Goal: Task Accomplishment & Management: Complete application form

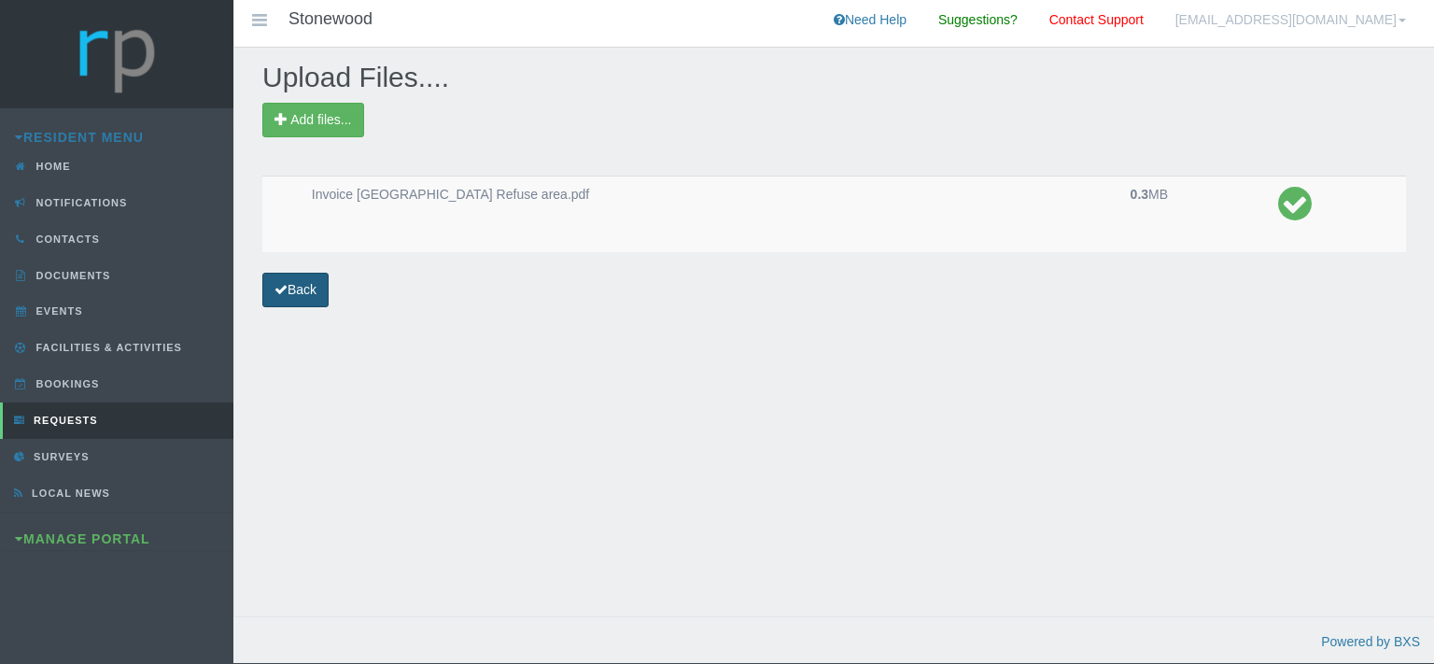
click at [296, 289] on link "Back" at bounding box center [295, 290] width 66 height 35
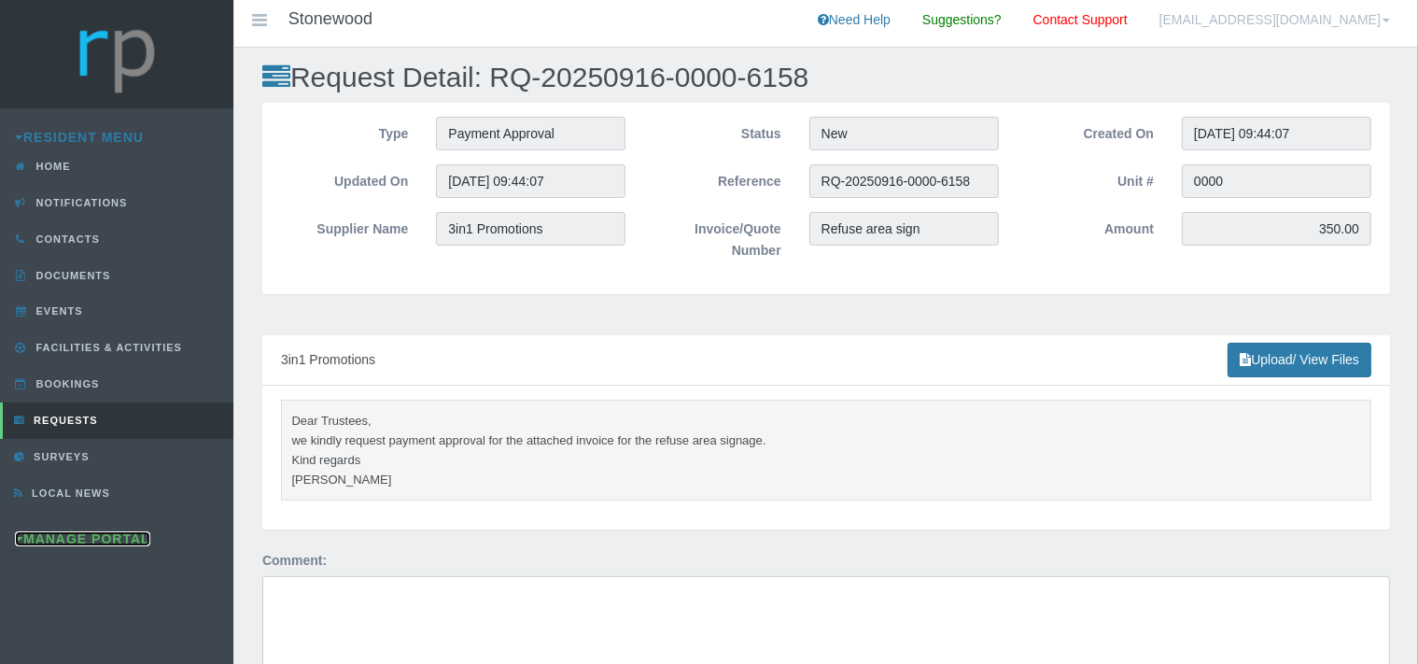
click at [92, 536] on link "Manage Portal" at bounding box center [82, 538] width 135 height 15
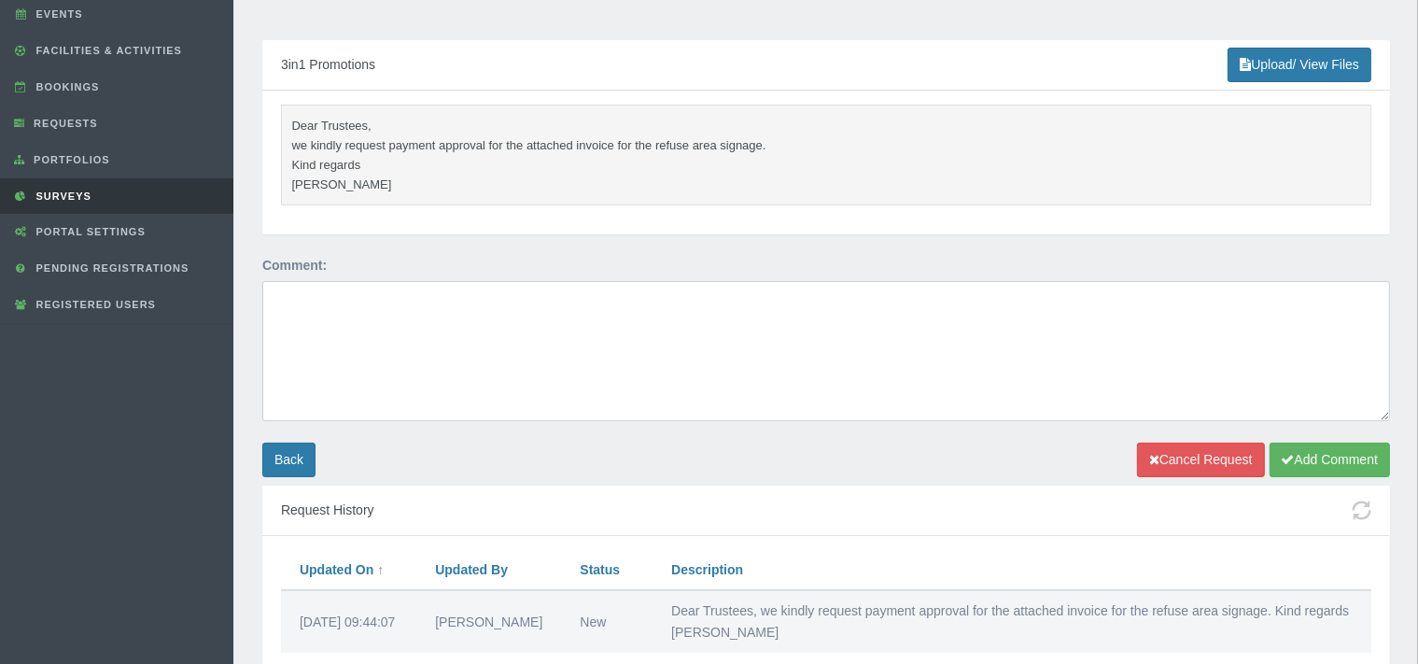
scroll to position [196, 0]
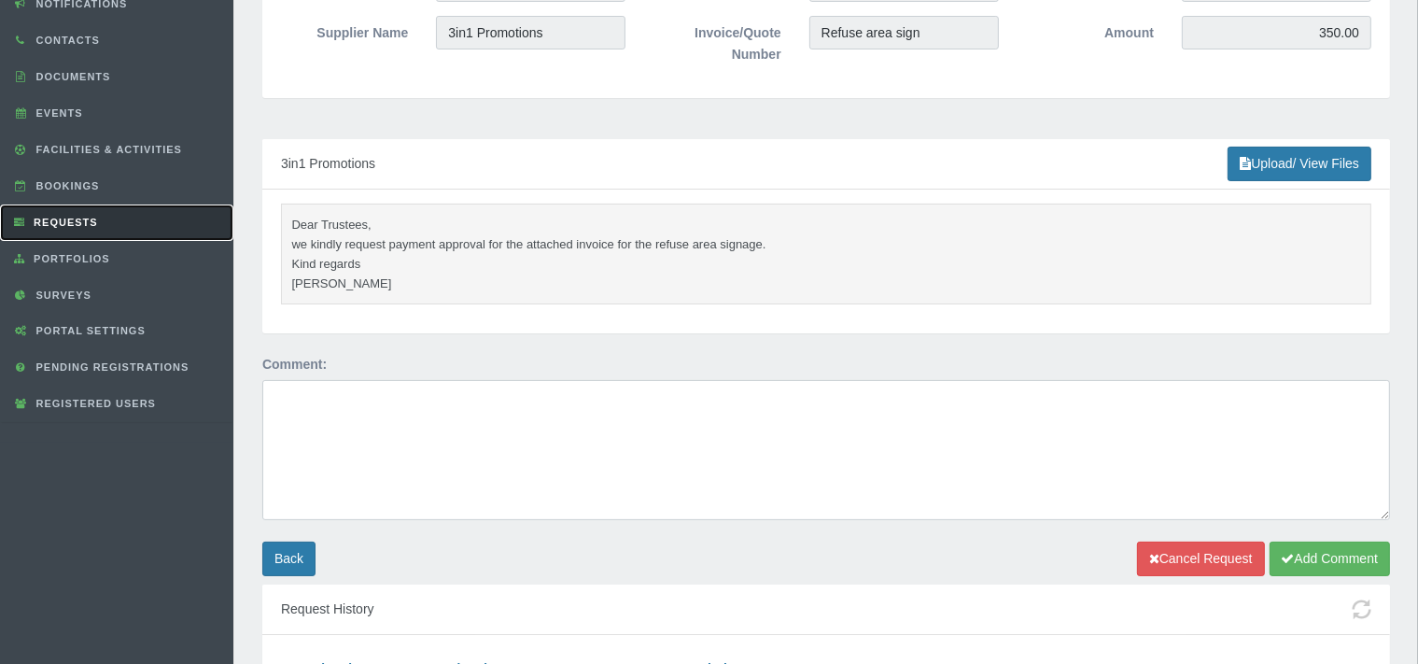
click at [66, 211] on link "Requests" at bounding box center [116, 222] width 233 height 36
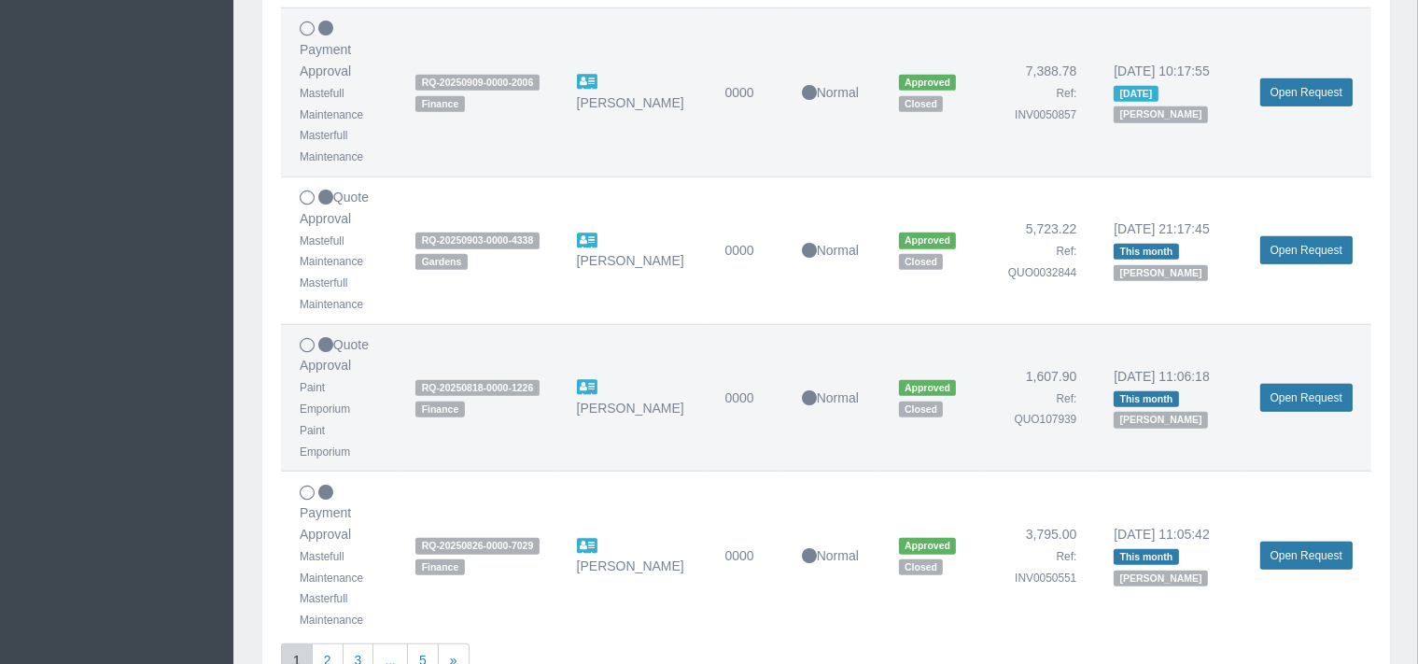
scroll to position [1439, 0]
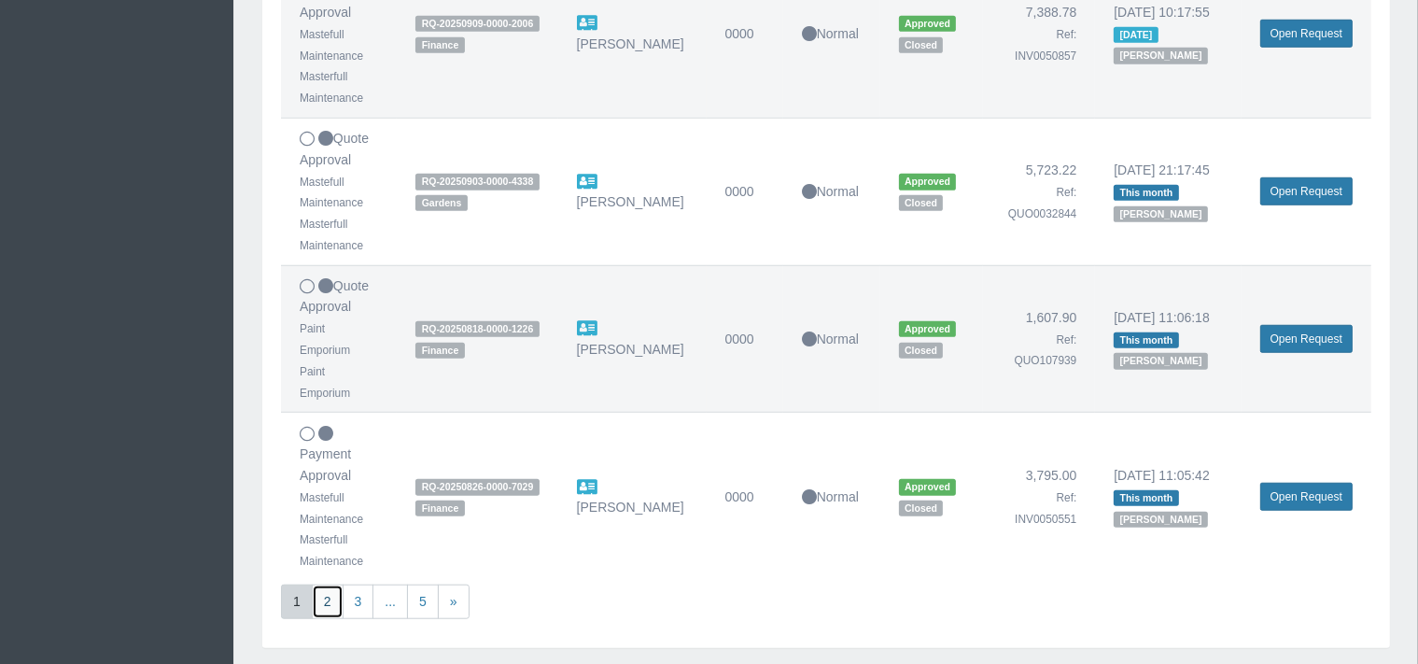
click at [323, 584] on link "2" at bounding box center [328, 601] width 32 height 35
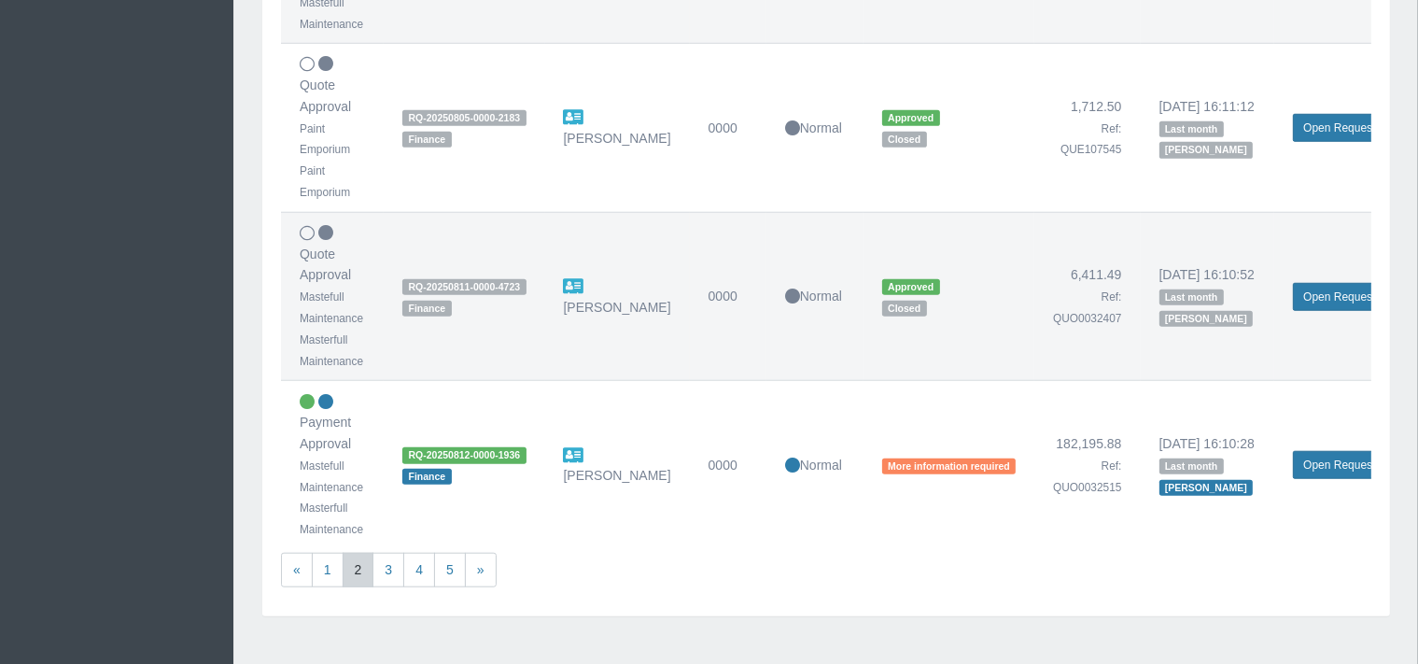
scroll to position [1646, 0]
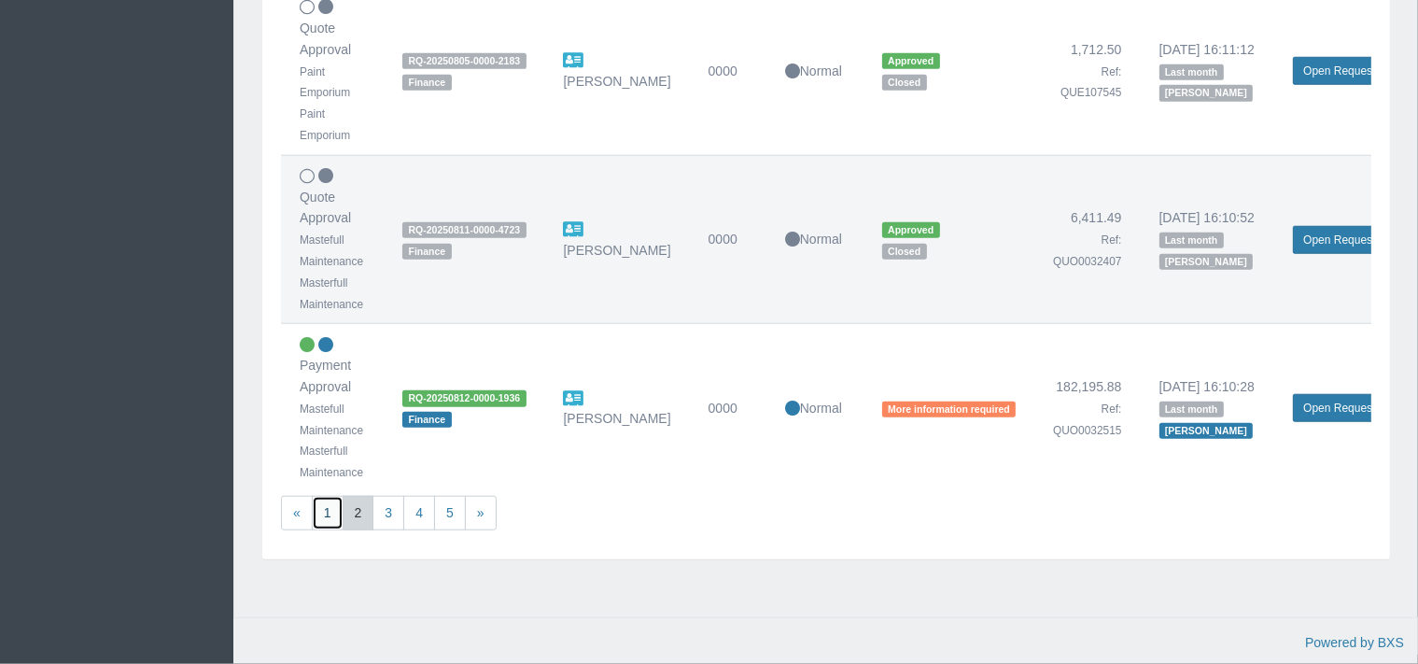
click at [326, 497] on link "1" at bounding box center [328, 513] width 32 height 35
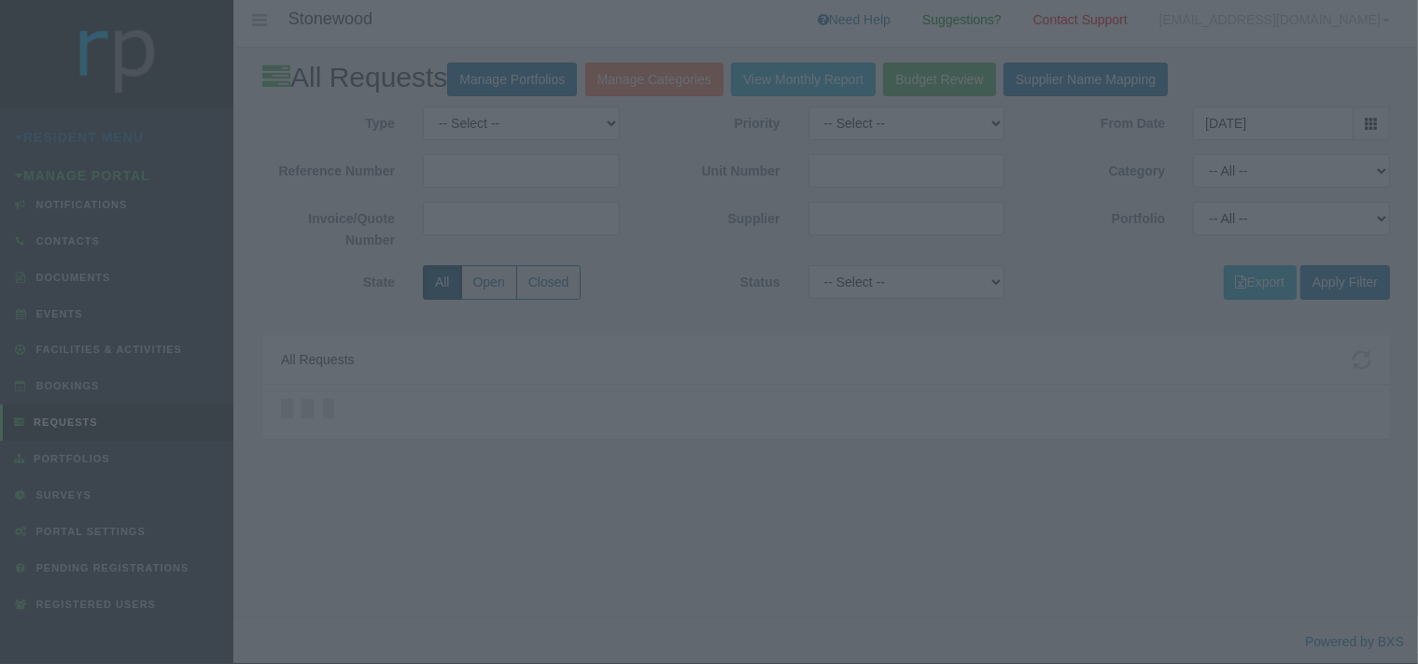
scroll to position [0, 0]
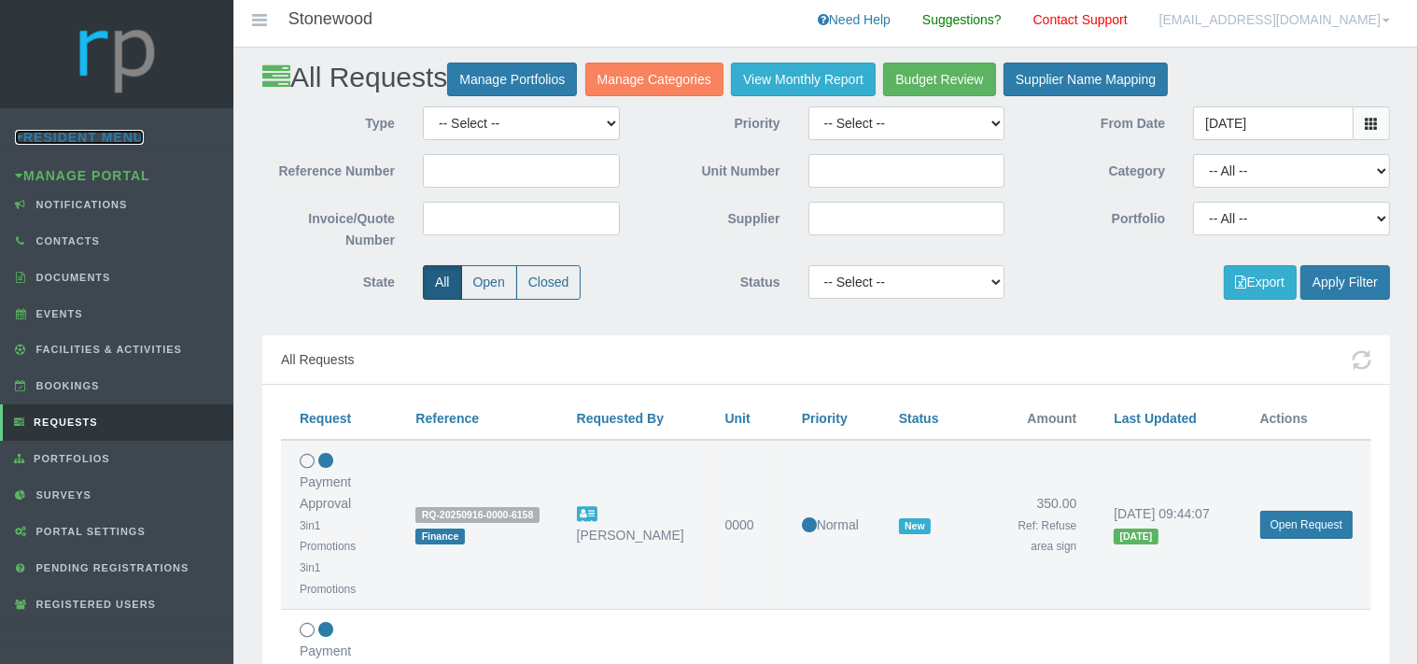
click at [112, 131] on link "Resident Menu" at bounding box center [79, 137] width 129 height 15
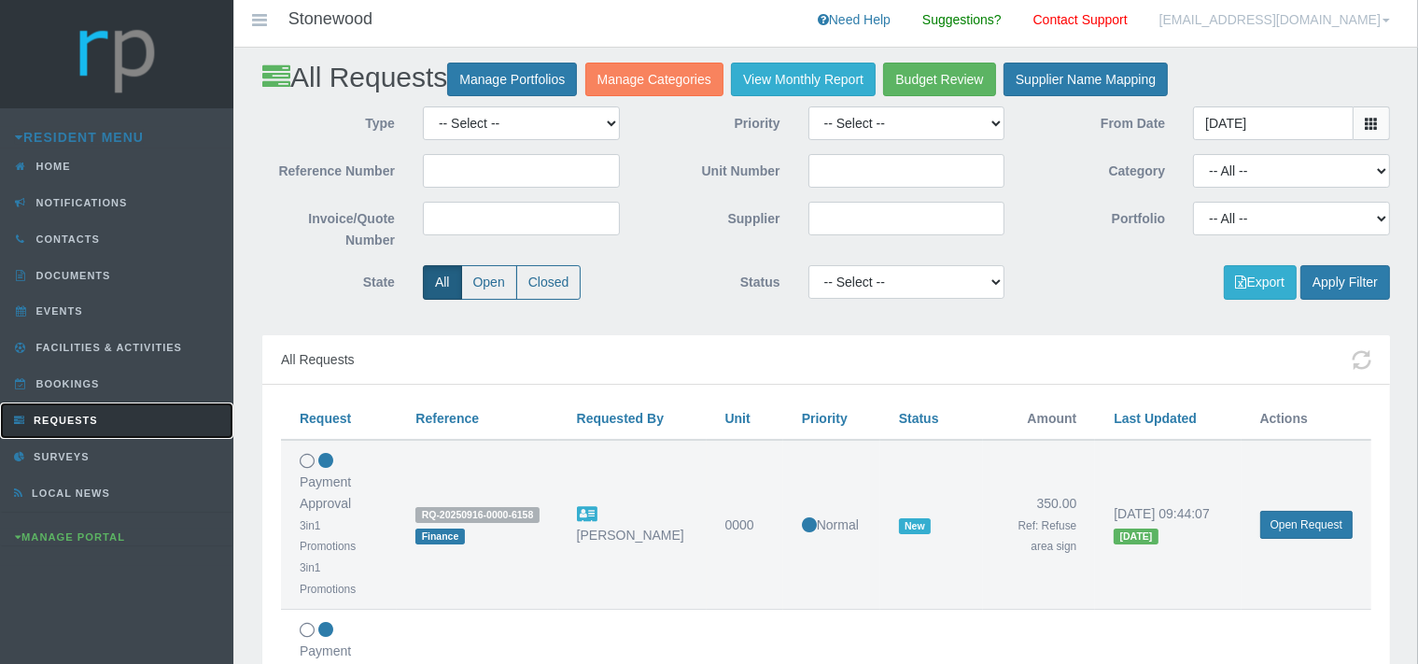
click at [80, 417] on span "Requests" at bounding box center [63, 419] width 69 height 11
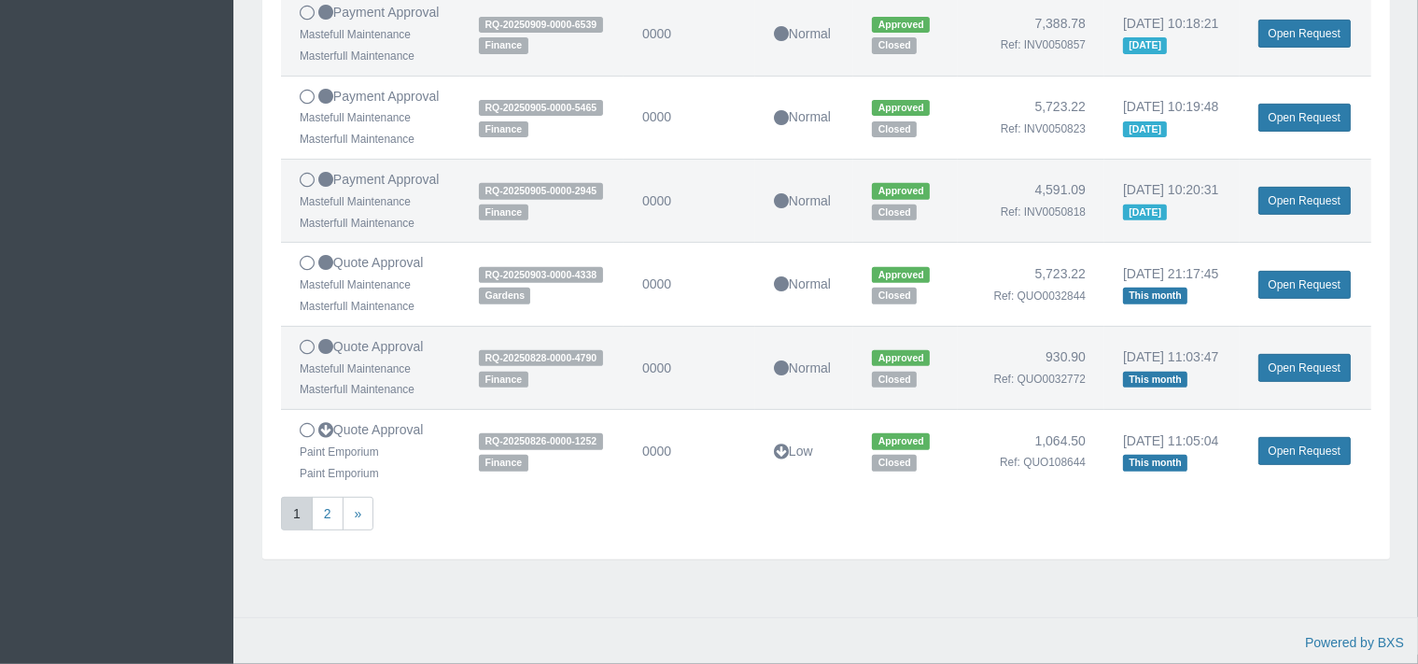
scroll to position [829, 0]
click at [326, 505] on link "2" at bounding box center [328, 514] width 32 height 35
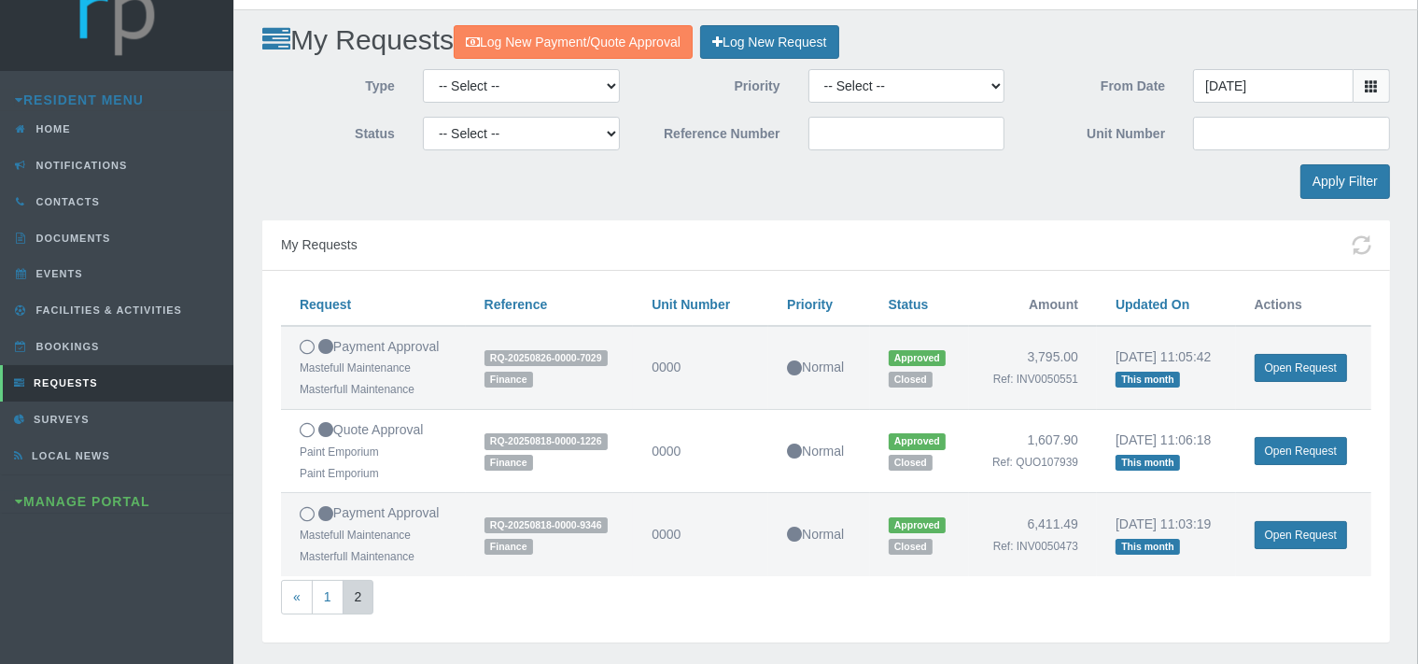
scroll to position [0, 0]
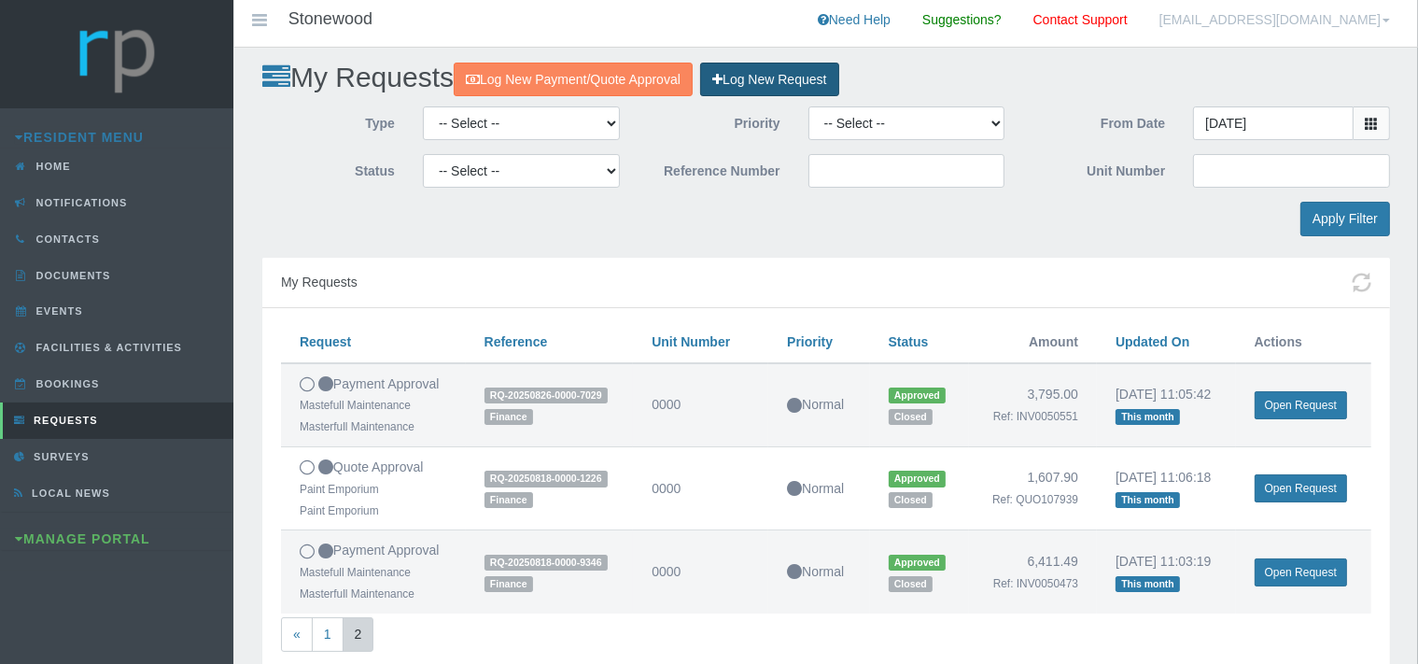
click at [812, 80] on link "Log New Request" at bounding box center [769, 80] width 138 height 35
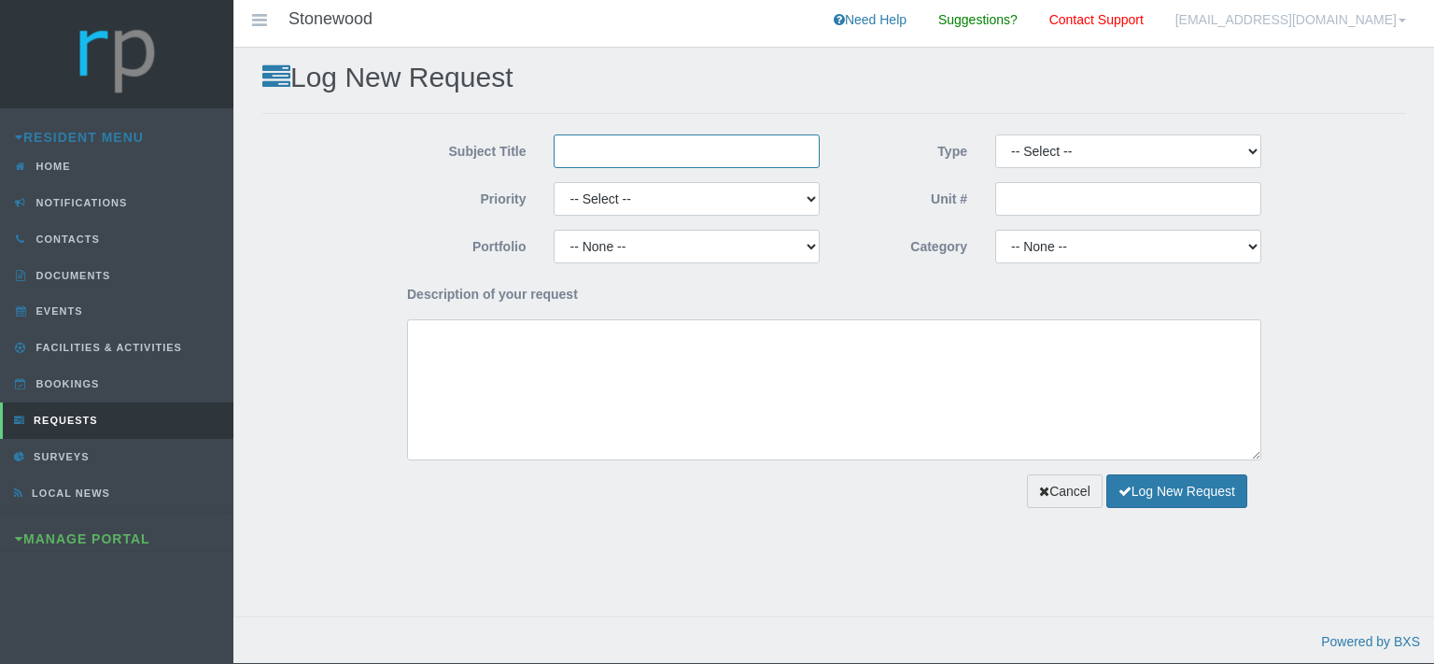
click at [649, 157] on input "Subject Title" at bounding box center [687, 151] width 266 height 34
type input "Mastefull Maintenance"
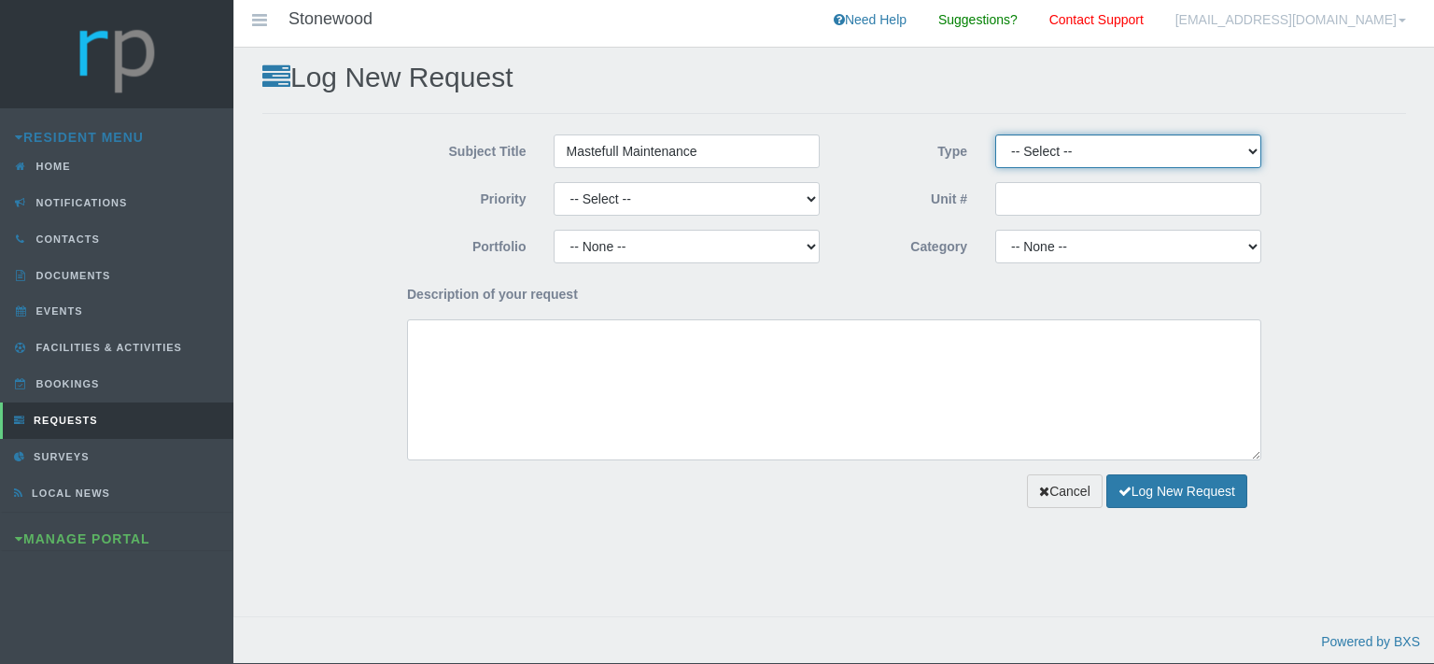
click at [995, 134] on select "-- Select -- Complaint Compliment Enquiry Request for maintenance Other (not li…" at bounding box center [1128, 151] width 266 height 34
select select "QUOTE"
click option "Quote Approval" at bounding box center [0, 0] width 0 height 0
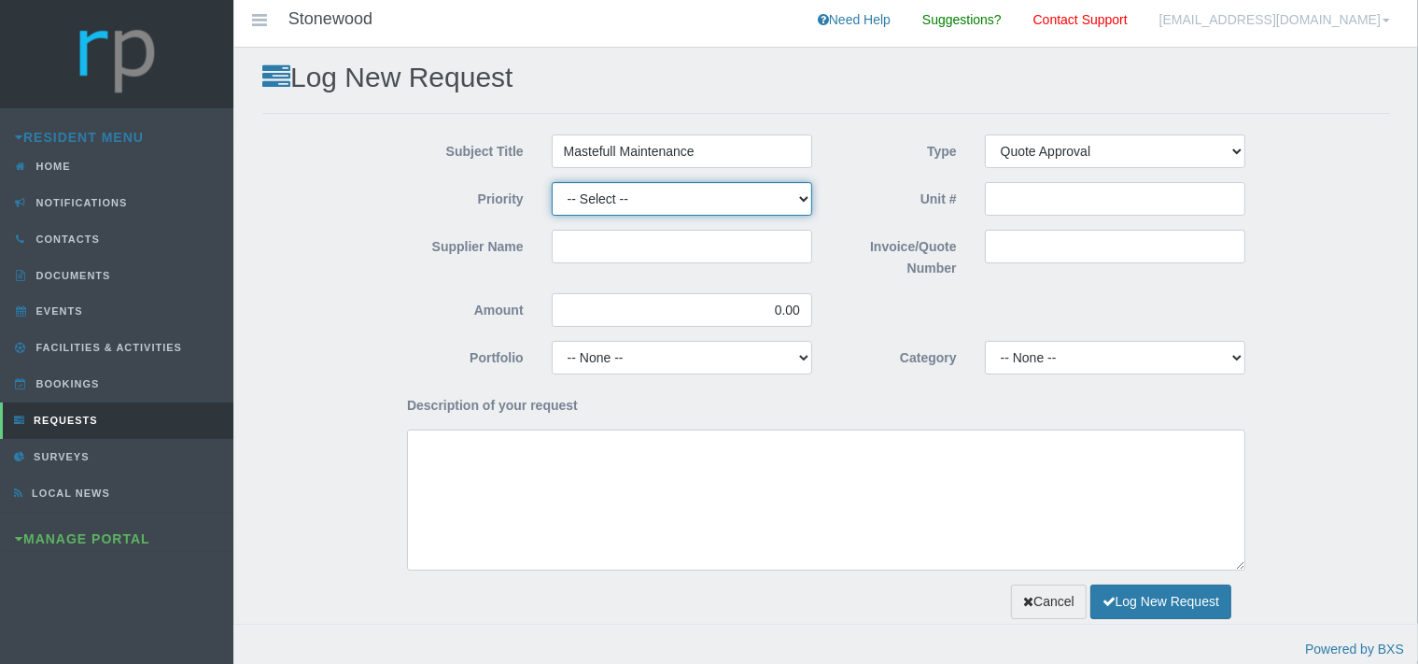
click at [552, 182] on select "-- Select -- High Low Normal" at bounding box center [682, 199] width 260 height 34
select select "MEDIUM"
click option "Normal" at bounding box center [0, 0] width 0 height 0
click at [600, 253] on input "Supplier Name" at bounding box center [682, 247] width 260 height 34
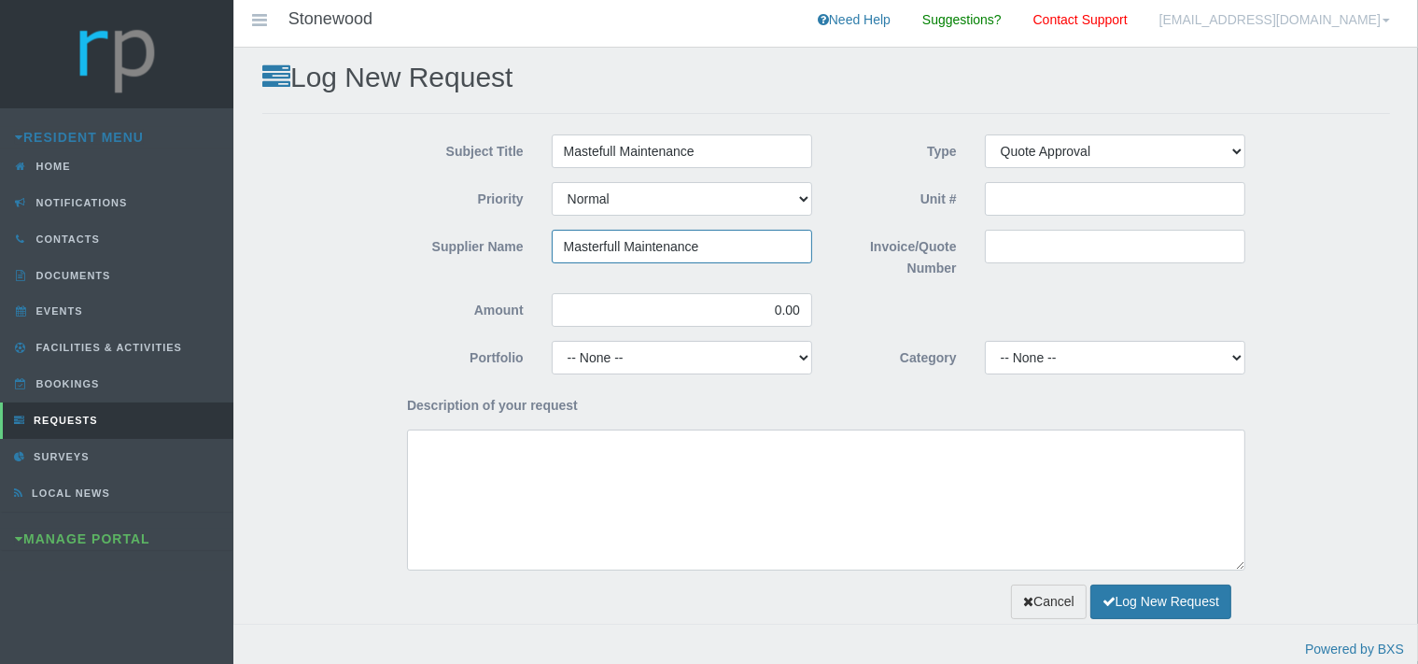
type input "Masterfull Maintenance"
click at [1011, 248] on input "Invoice/Quote Number" at bounding box center [1115, 247] width 260 height 34
paste input "QUO0033010"
type input "QUO0033010"
drag, startPoint x: 800, startPoint y: 305, endPoint x: 734, endPoint y: 328, distance: 70.0
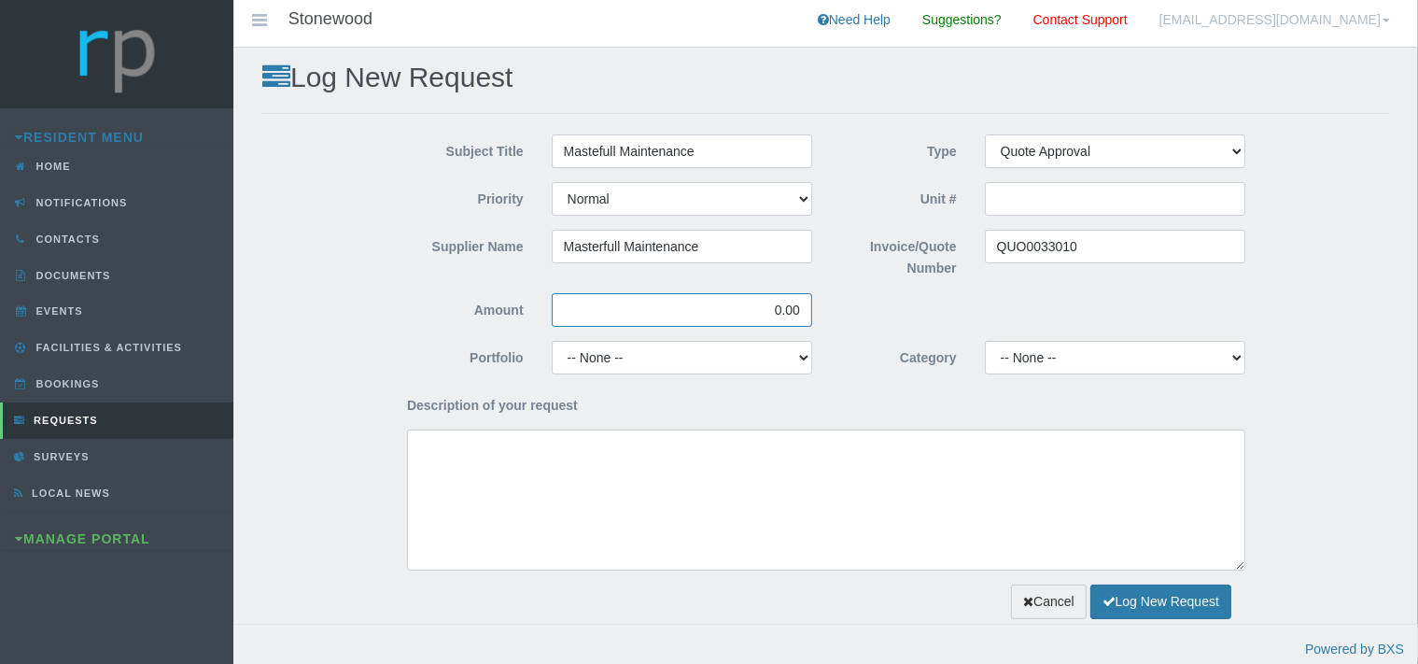
click at [745, 311] on input "0.00" at bounding box center [682, 310] width 260 height 34
type input "3,105.00"
select select "MAINT"
click option "Maintenance" at bounding box center [0, 0] width 0 height 0
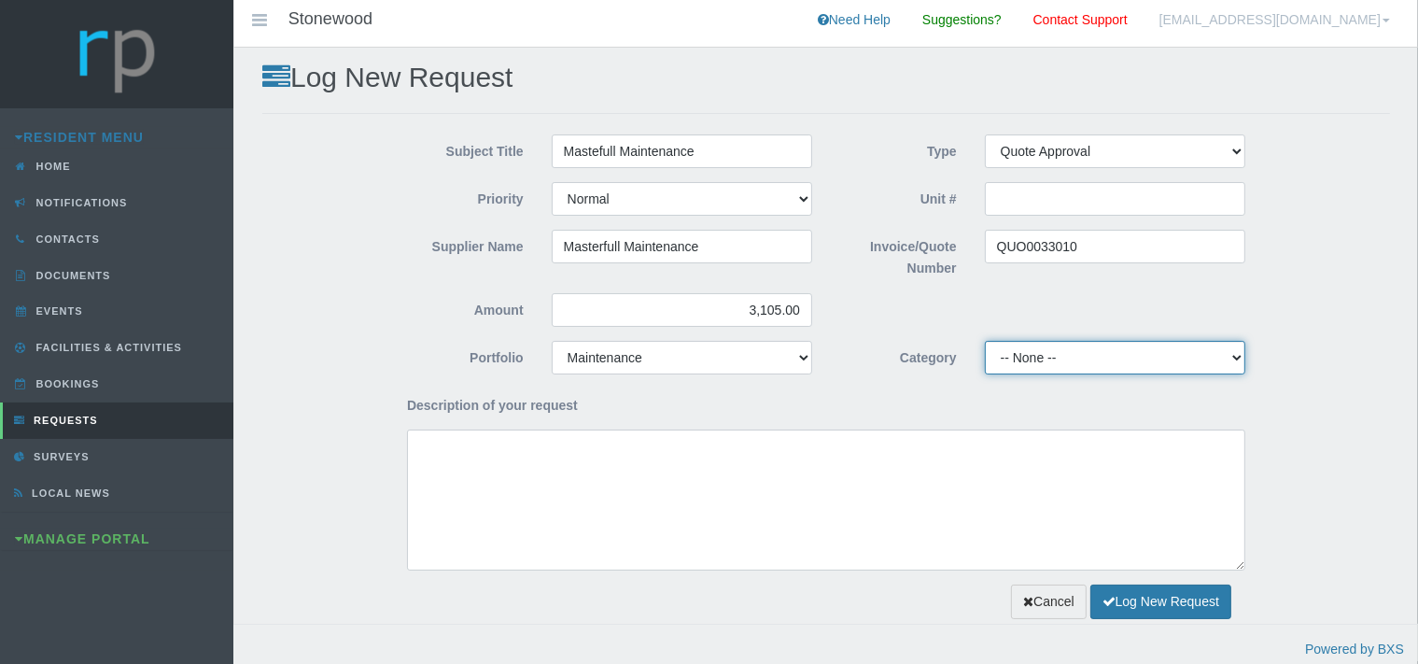
click at [985, 341] on select "-- None -- 10 YMP - Borehole 10 YMP - Fire Equipment 10 YMP - Garden upgrades 1…" at bounding box center [1115, 358] width 260 height 34
select select "cab8aa4e-bb73-4359-86fe-91ba2ec4f15c"
click option "10 YMP - General Maintenance, DSTV Repairs, Paving & Other" at bounding box center [0, 0] width 0 height 0
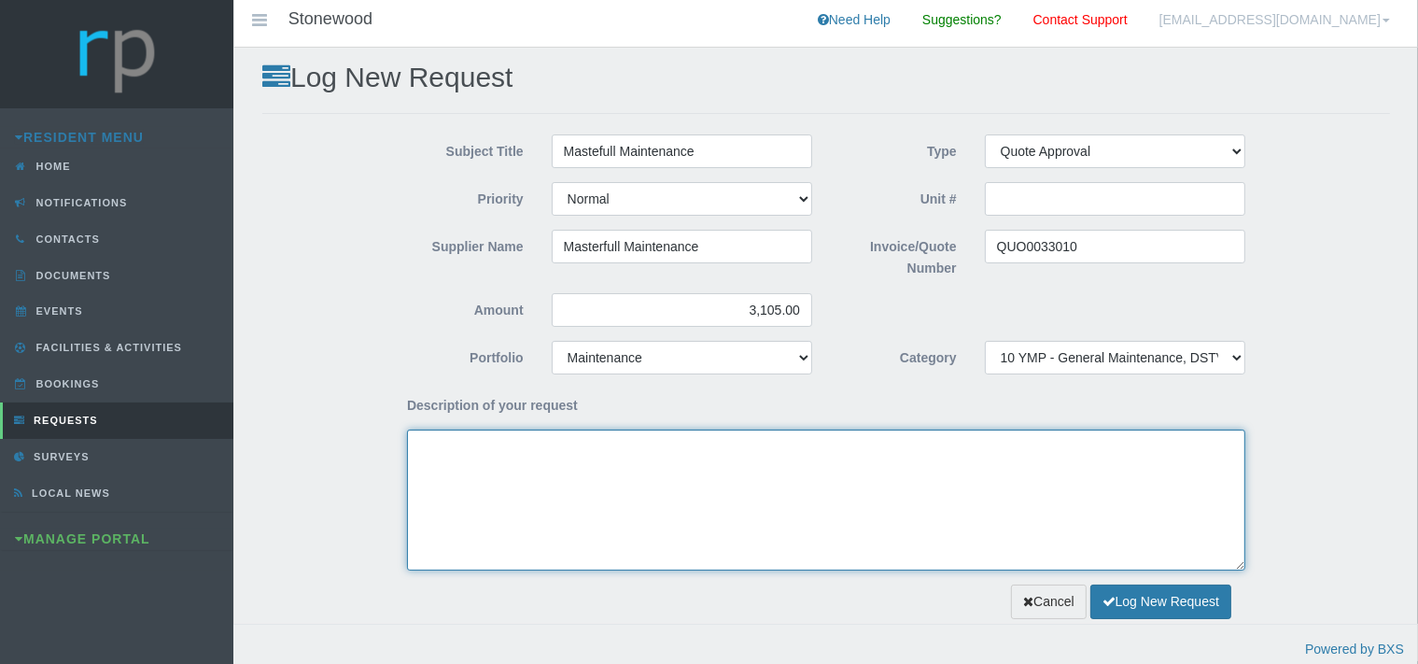
click at [503, 512] on textarea "Description of your request" at bounding box center [826, 499] width 838 height 141
type textarea "G"
click at [439, 466] on textarea "Dear Trustees, WE kindly request your approval for the attached quote for the" at bounding box center [826, 499] width 838 height 141
click at [777, 462] on textarea "Dear Trustees, We kindly request your approval for the attached quote for the" at bounding box center [826, 499] width 838 height 141
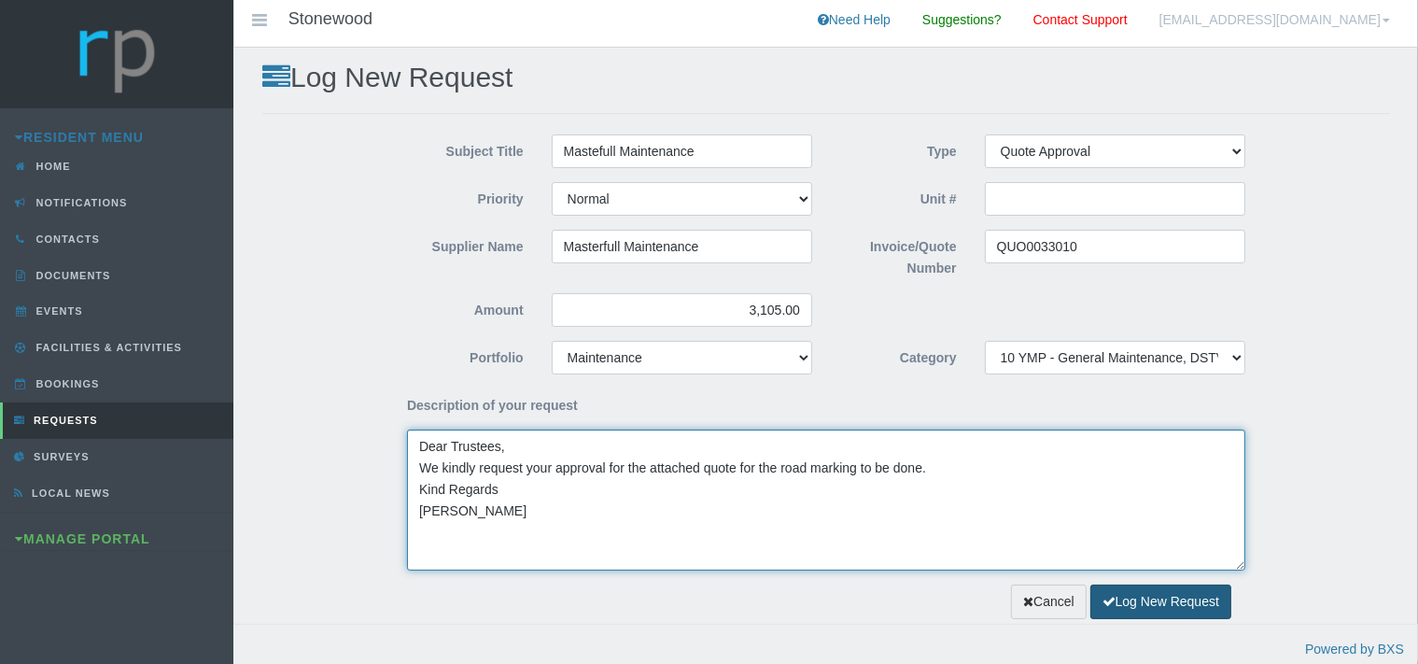
type textarea "Dear Trustees, We kindly request your approval for the attached quote for the r…"
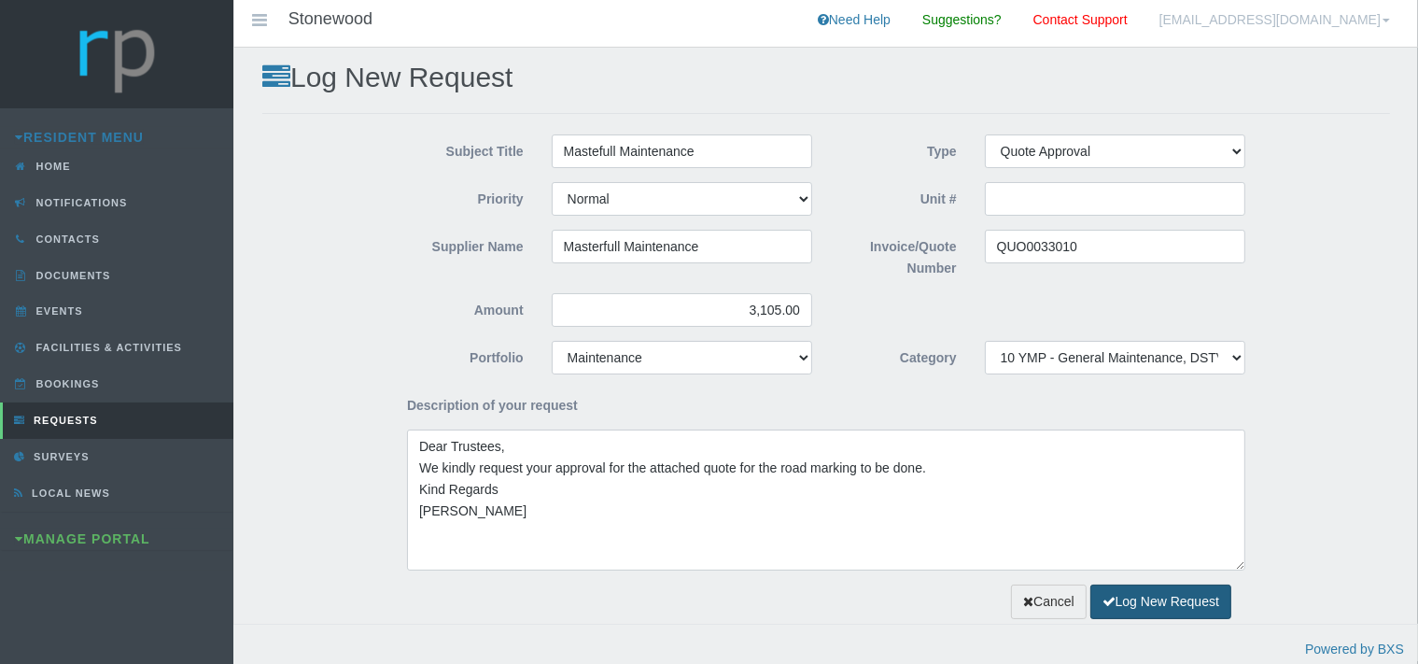
click at [1143, 593] on button "Log New Request" at bounding box center [1160, 601] width 141 height 35
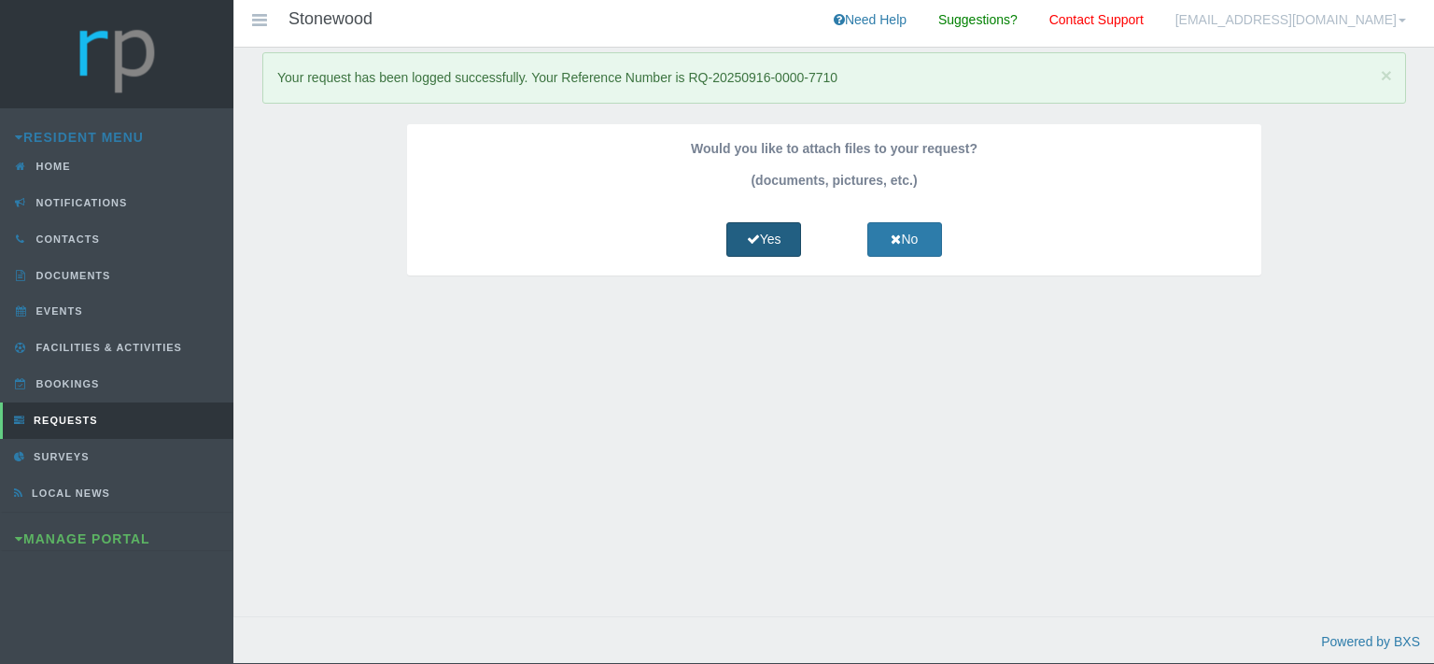
click at [771, 225] on link "Yes" at bounding box center [763, 239] width 75 height 35
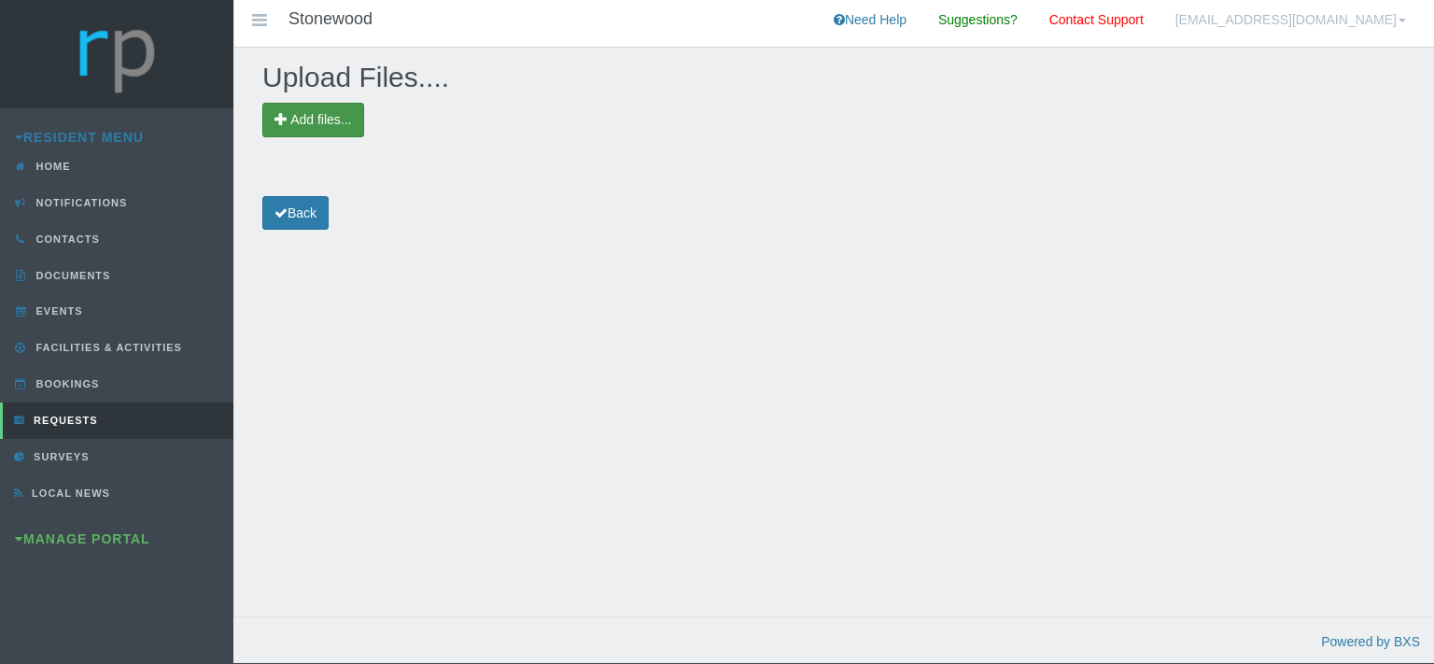
click at [304, 119] on span "Add files..." at bounding box center [320, 119] width 61 height 15
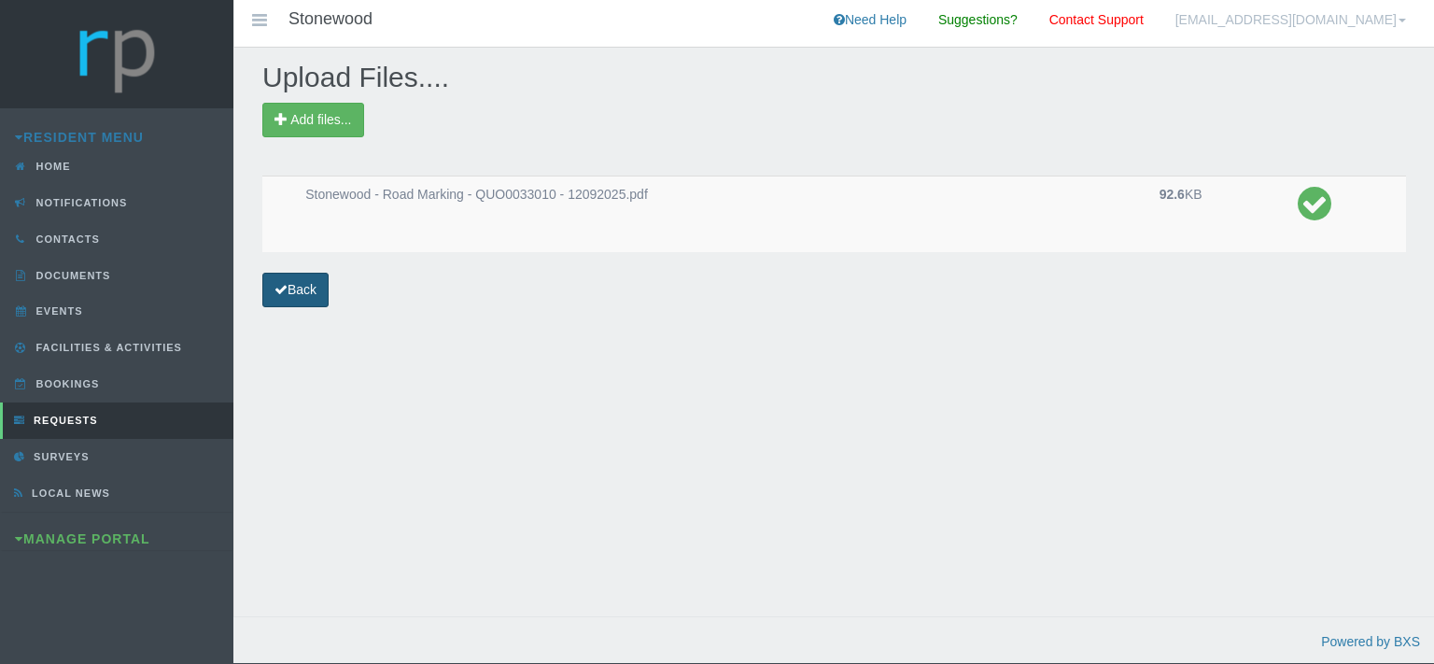
click at [300, 293] on link "Back" at bounding box center [295, 290] width 66 height 35
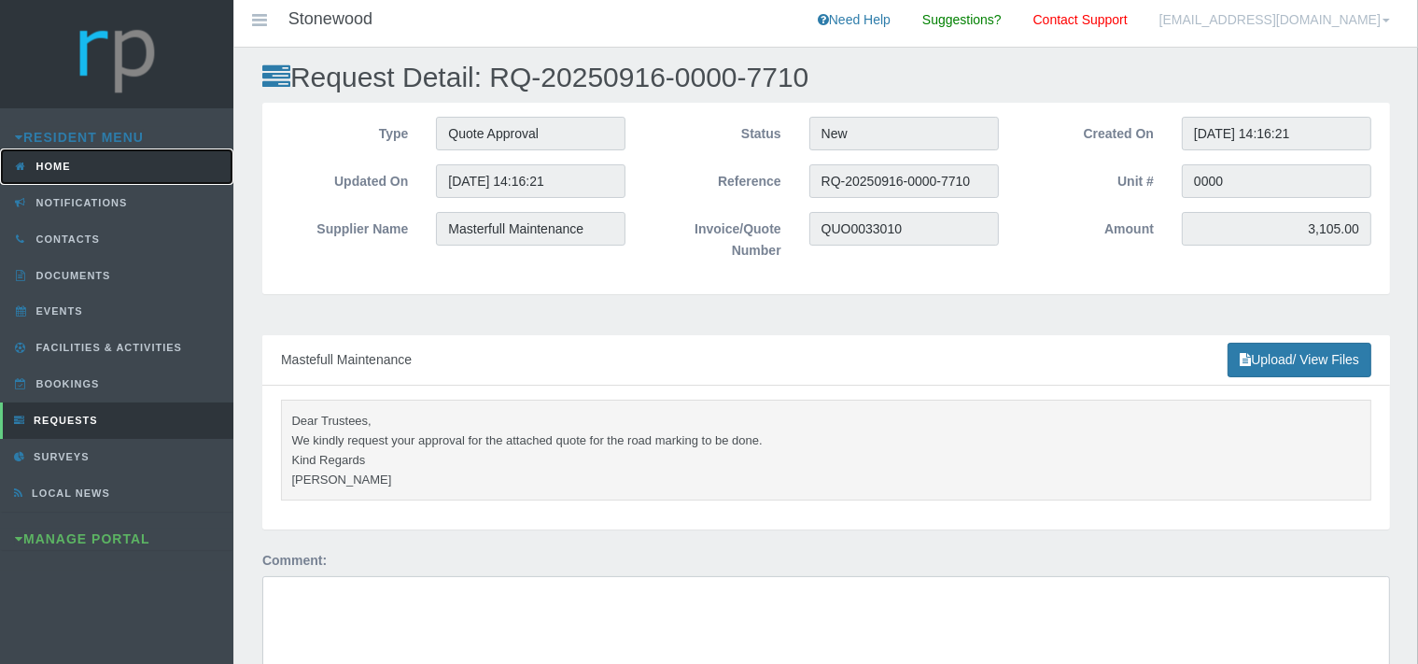
click at [77, 165] on link "Home" at bounding box center [116, 166] width 233 height 36
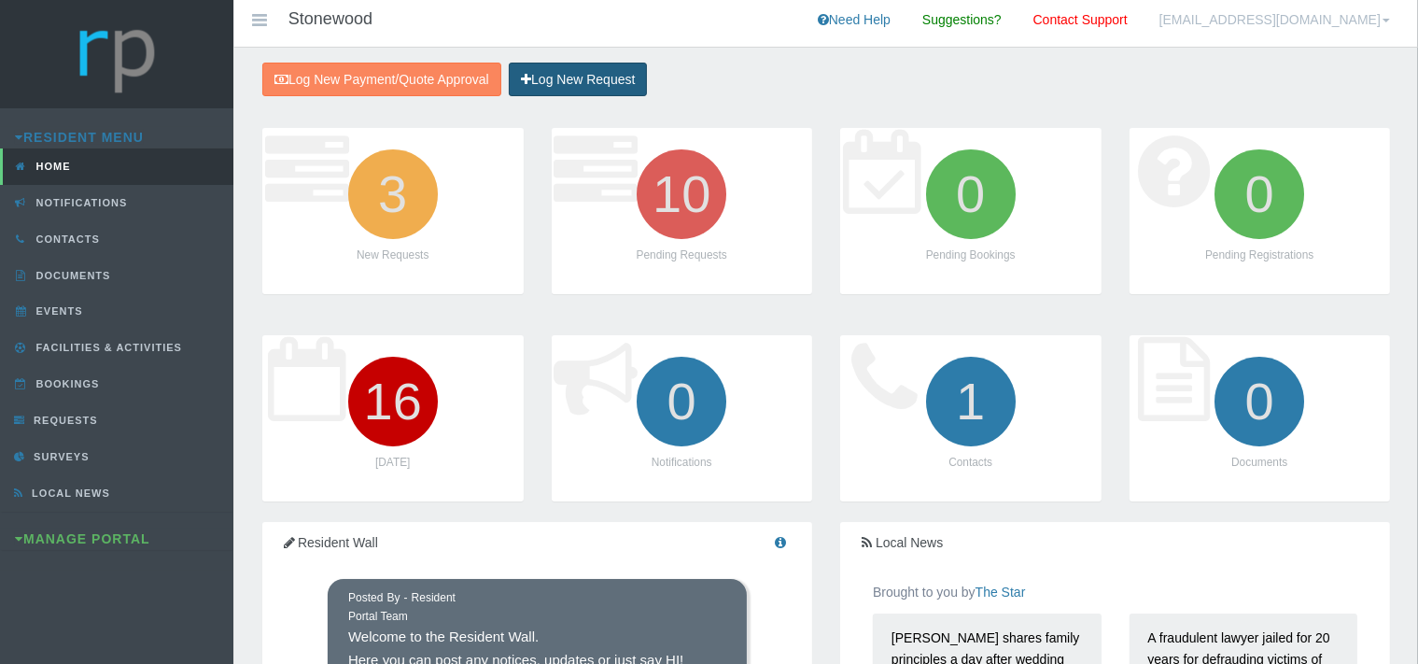
click at [558, 73] on link "Log New Request" at bounding box center [578, 80] width 138 height 35
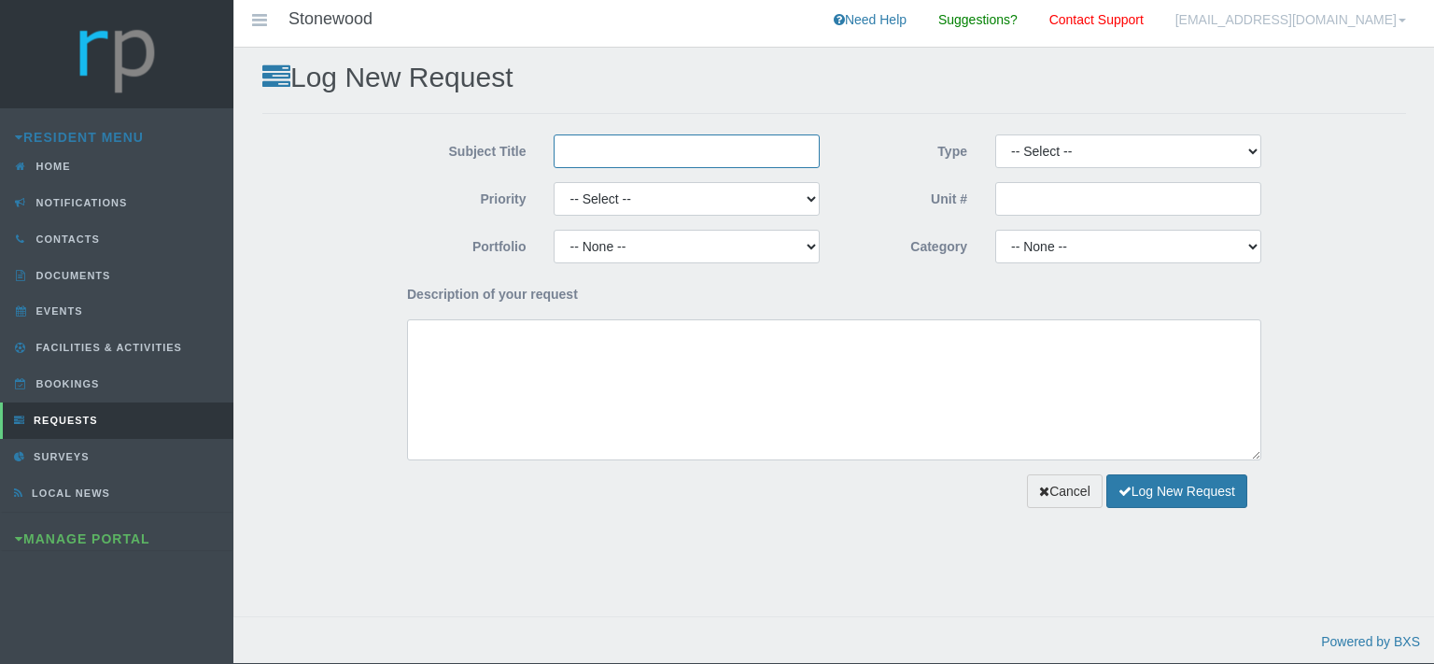
click at [681, 144] on input "Subject Title" at bounding box center [687, 151] width 266 height 34
type input "m"
type input "Paint Emporium"
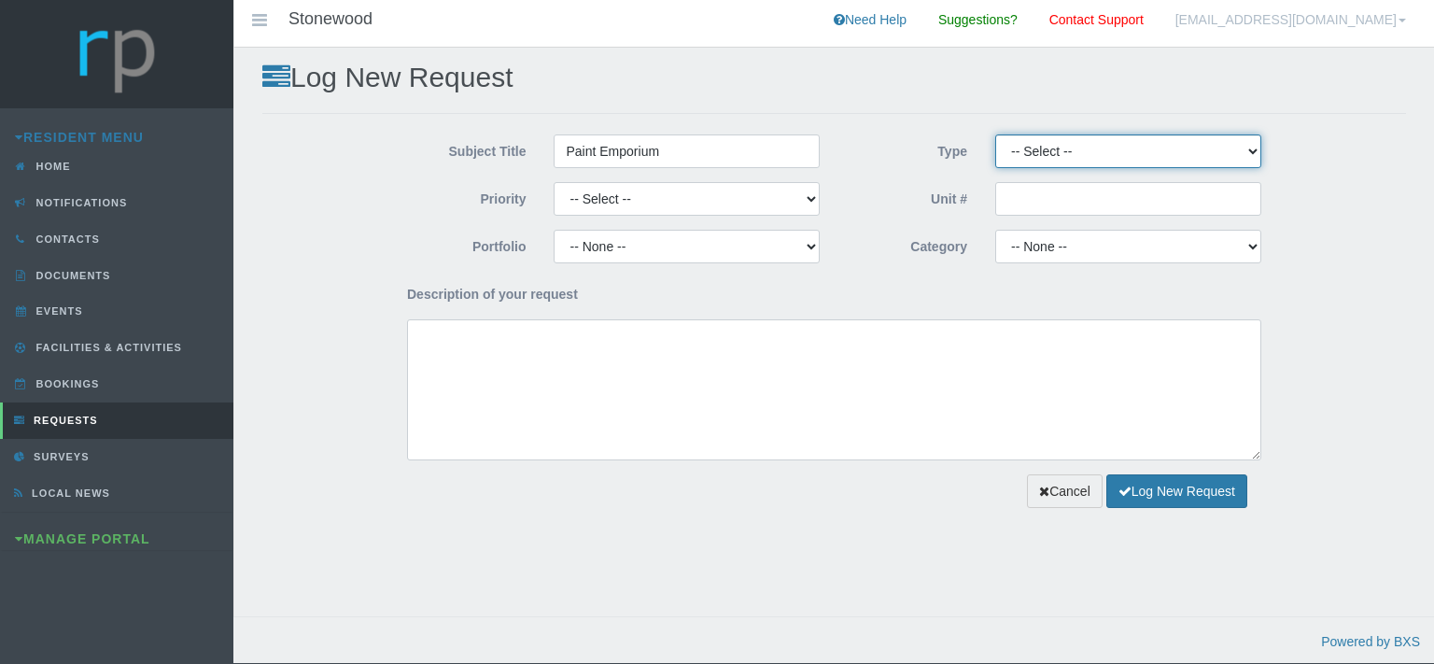
click at [995, 134] on select "-- Select -- Complaint Compliment Enquiry Request for maintenance Other (not li…" at bounding box center [1128, 151] width 266 height 34
select select "QUOTE"
click option "Quote Approval" at bounding box center [0, 0] width 0 height 0
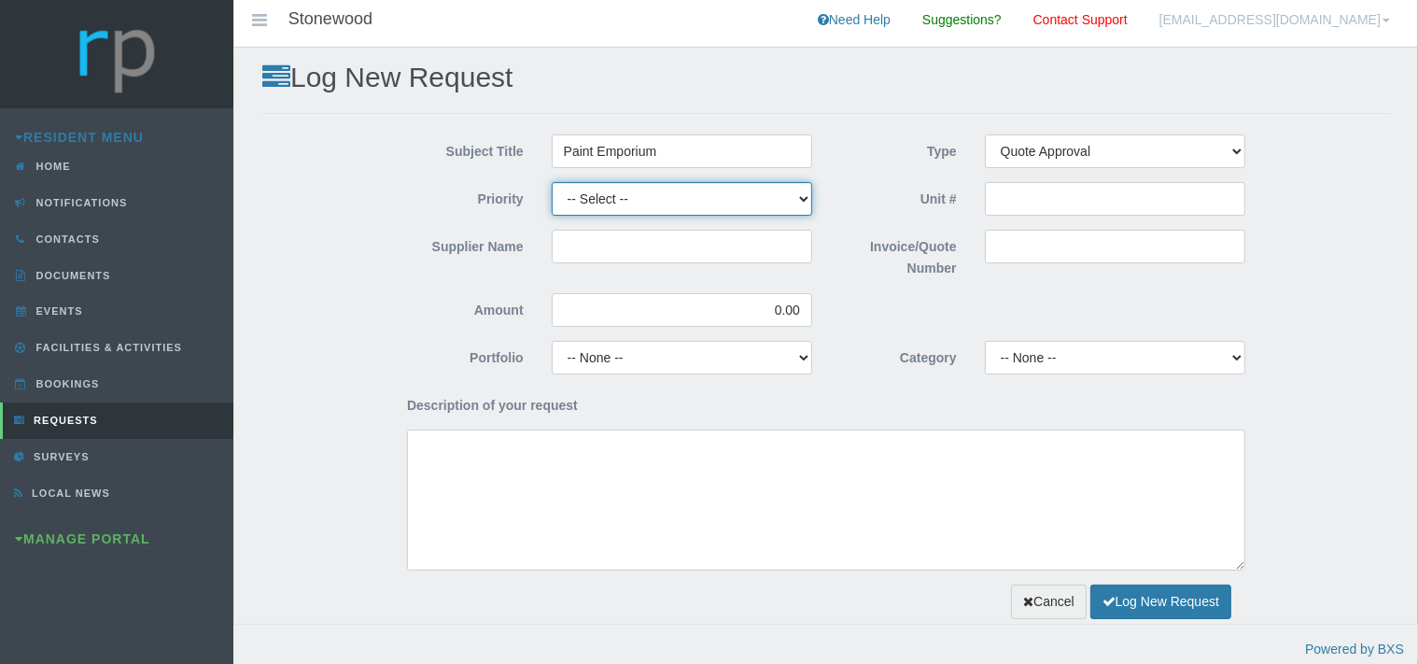
click at [552, 182] on select "-- Select -- High Low Normal" at bounding box center [682, 199] width 260 height 34
select select "MEDIUM"
click option "Normal" at bounding box center [0, 0] width 0 height 0
click at [620, 257] on input "Supplier Name" at bounding box center [682, 247] width 260 height 34
type input "Paint Emporium"
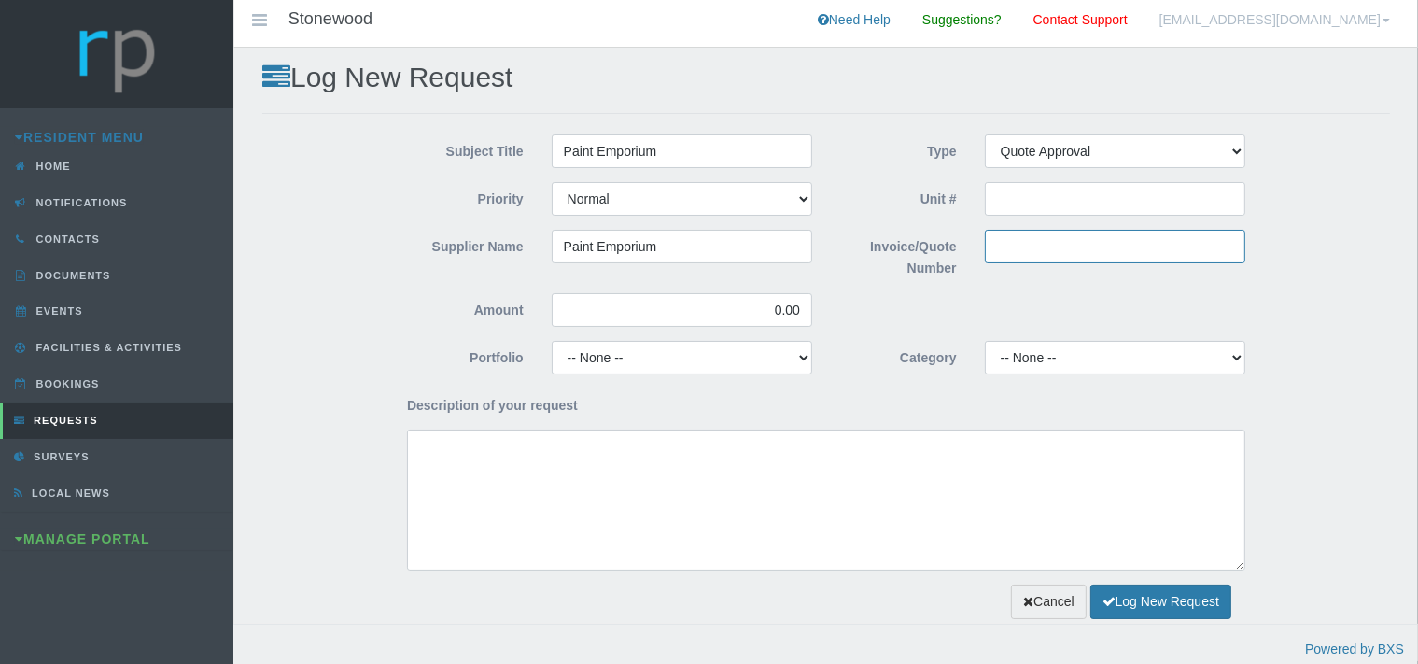
click at [996, 247] on input "Invoice/Quote Number" at bounding box center [1115, 247] width 260 height 34
click at [1027, 249] on input "Invoice/Quote Number" at bounding box center [1115, 247] width 260 height 34
paste input "109453"
click at [996, 245] on input "109453" at bounding box center [1115, 247] width 260 height 34
type input "QUO109453"
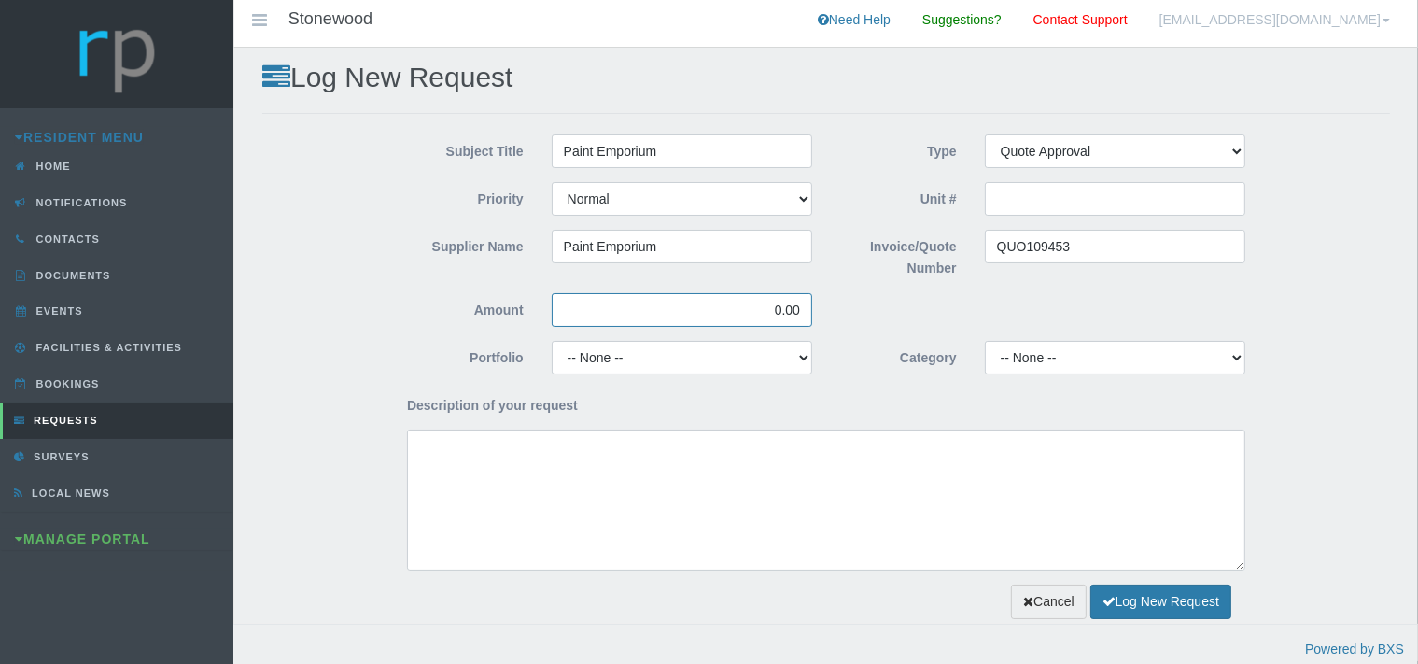
drag, startPoint x: 808, startPoint y: 306, endPoint x: 751, endPoint y: 313, distance: 57.3
click at [760, 313] on input "0.00" at bounding box center [682, 310] width 260 height 34
type input "5,353.22"
click at [552, 341] on select "-- None -- Chairperson Communication Estate Manager Finance Gardens Maintenance…" at bounding box center [682, 358] width 260 height 34
select select "MAINT"
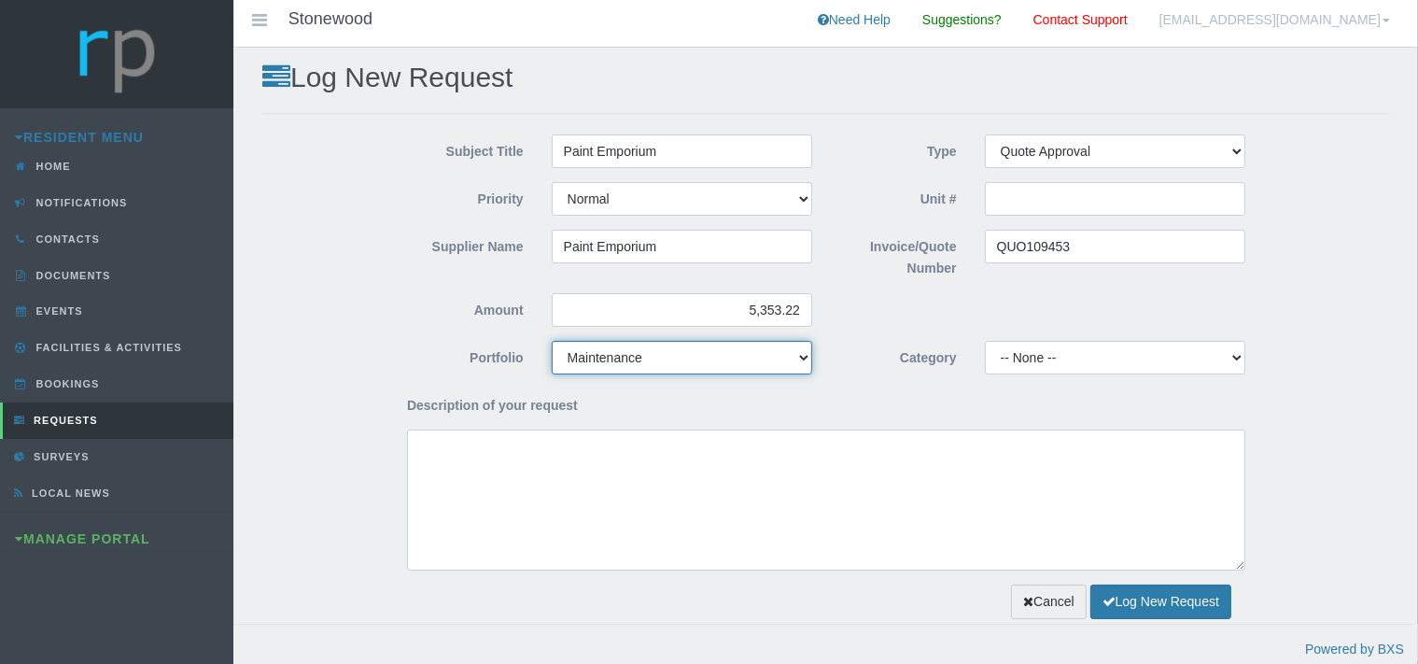
click option "Maintenance" at bounding box center [0, 0] width 0 height 0
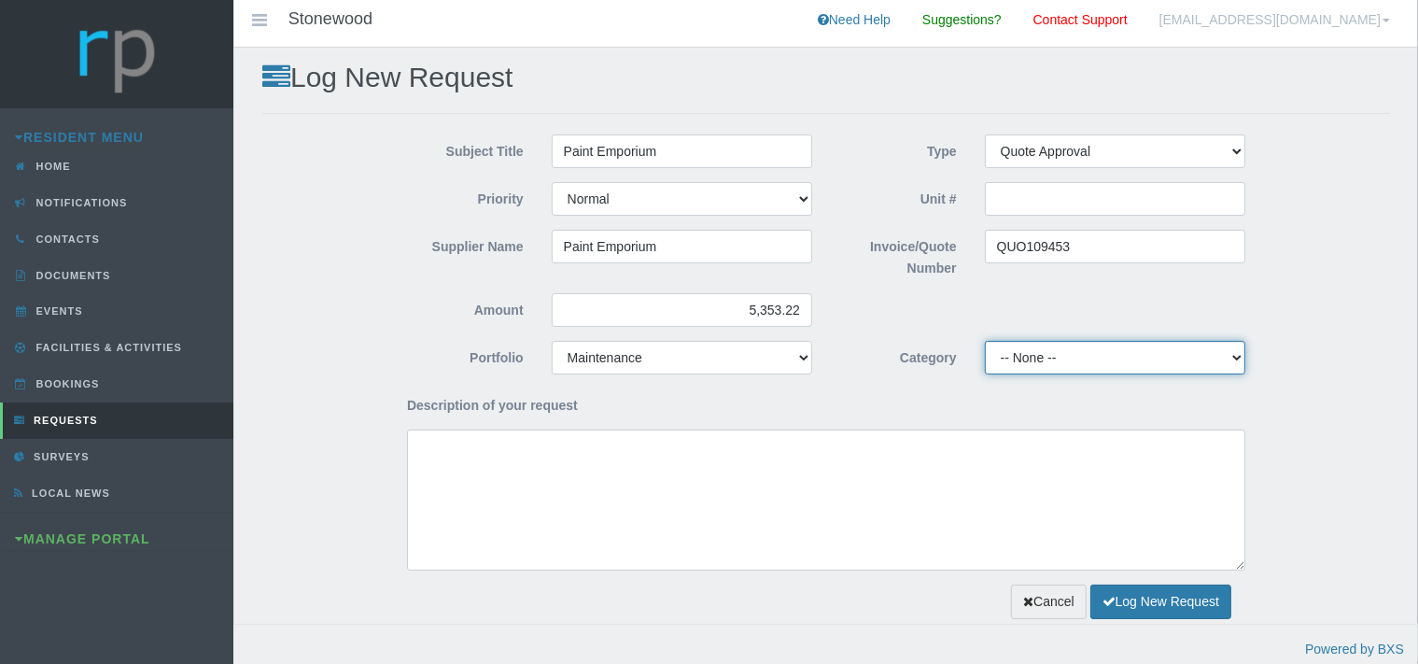
click at [985, 341] on select "-- None -- 10 YMP - Borehole 10 YMP - Fire Equipment 10 YMP - Garden upgrades 1…" at bounding box center [1115, 358] width 260 height 34
select select "cab8aa4e-bb73-4359-86fe-91ba2ec4f15c"
click option "10 YMP - General Maintenance, DSTV Repairs, Paving & Other" at bounding box center [0, 0] width 0 height 0
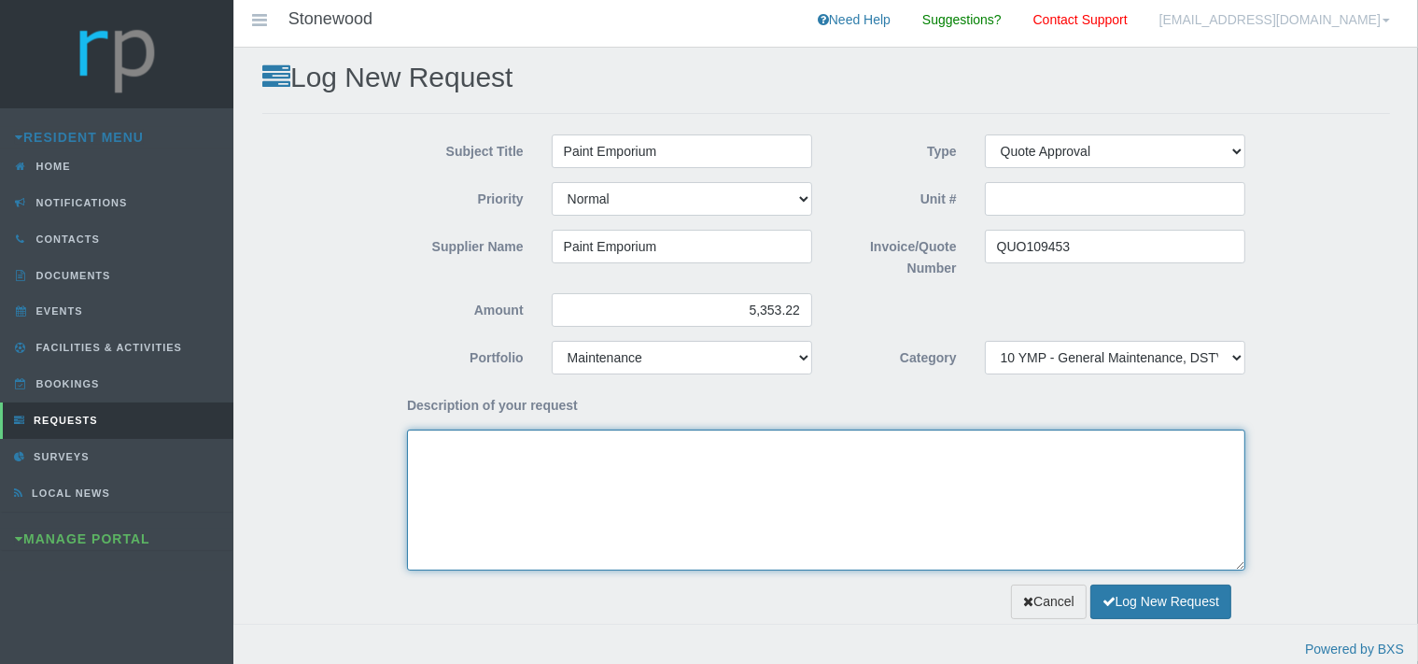
click at [476, 477] on textarea "Description of your request" at bounding box center [826, 499] width 838 height 141
type textarea "G"
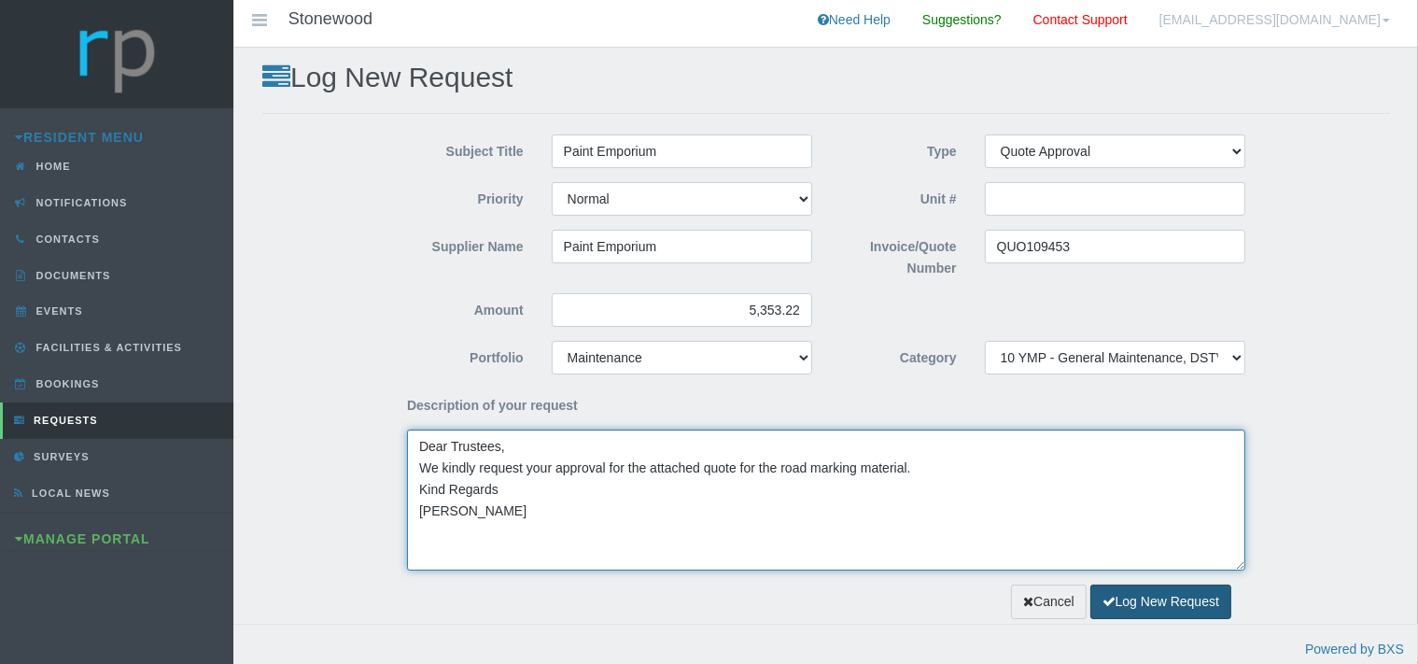
type textarea "Dear Trustees, We kindly request your approval for the attached quote for the r…"
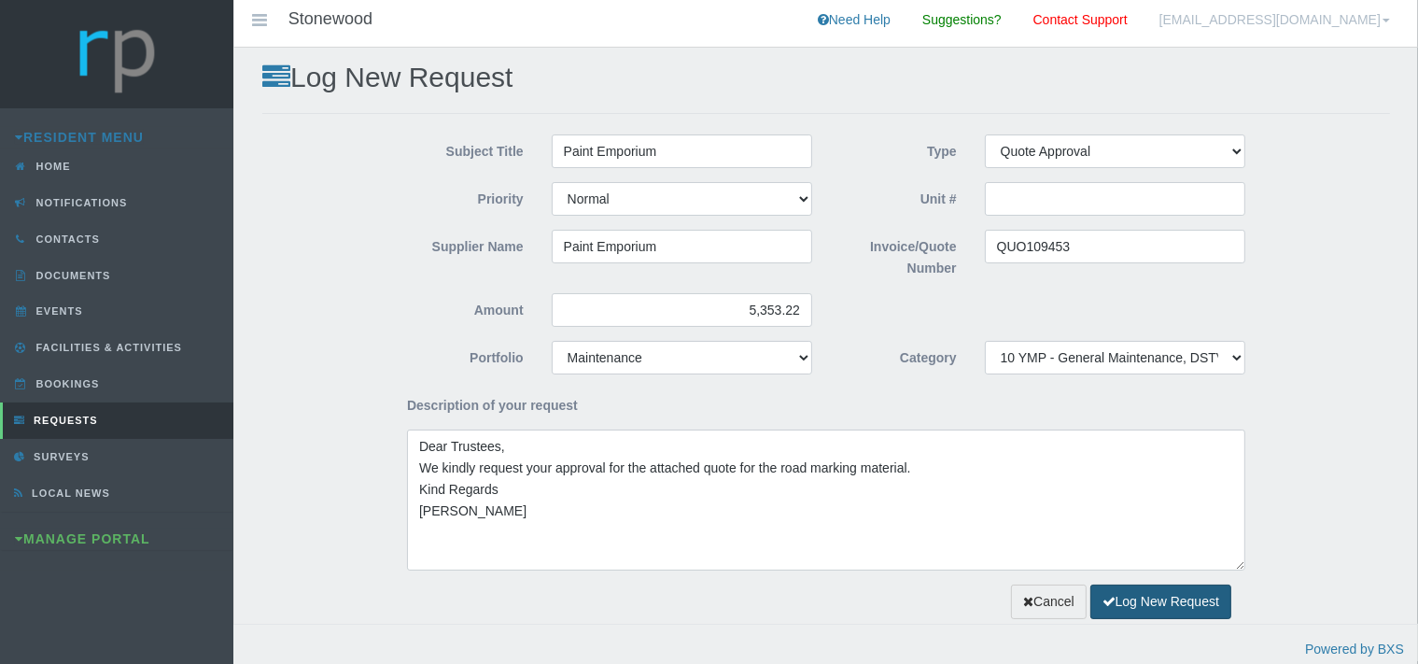
click at [1176, 598] on button "Log New Request" at bounding box center [1160, 601] width 141 height 35
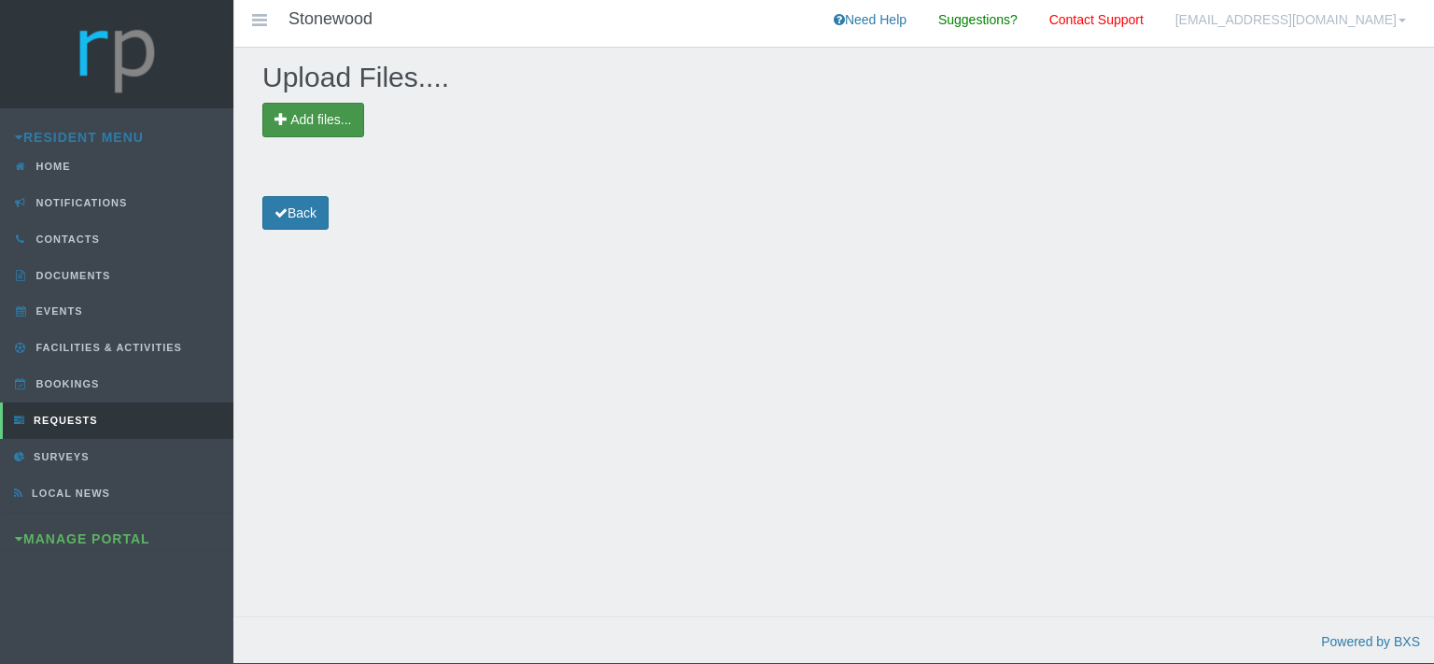
click at [353, 114] on span "Add files..." at bounding box center [313, 120] width 102 height 35
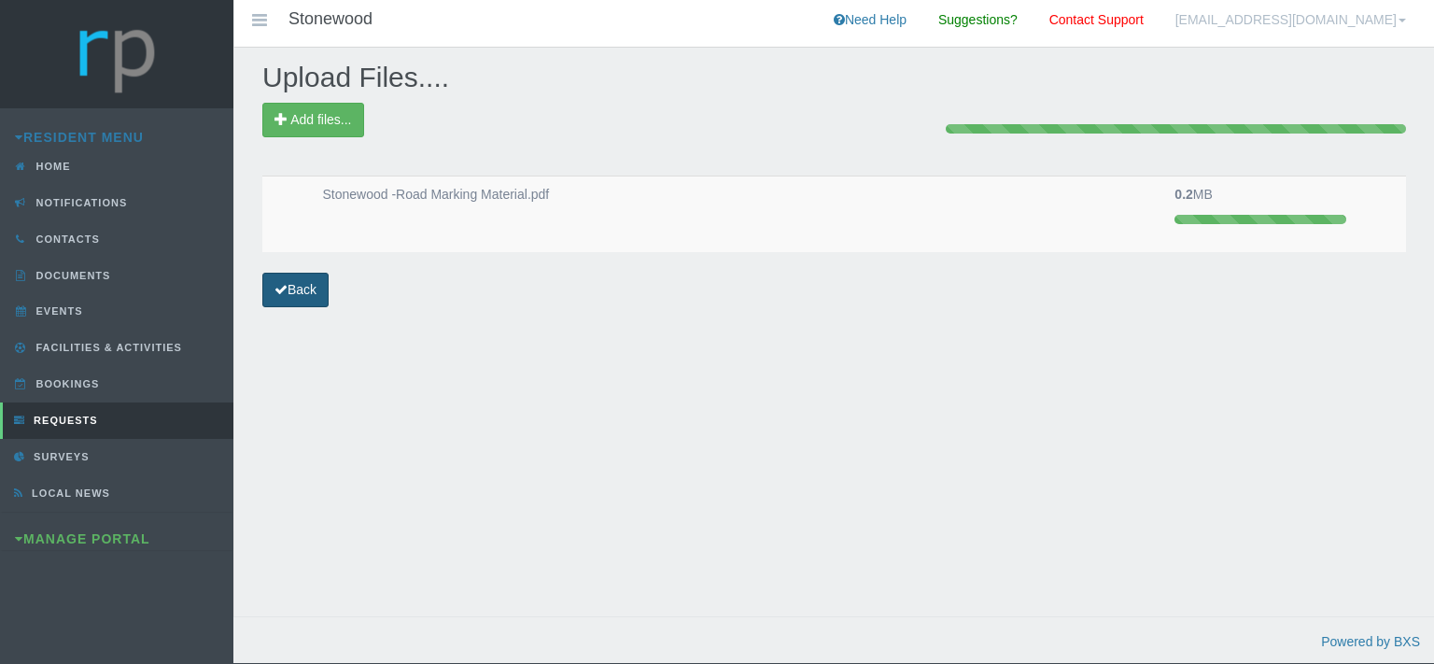
click at [282, 299] on link "Back" at bounding box center [295, 290] width 66 height 35
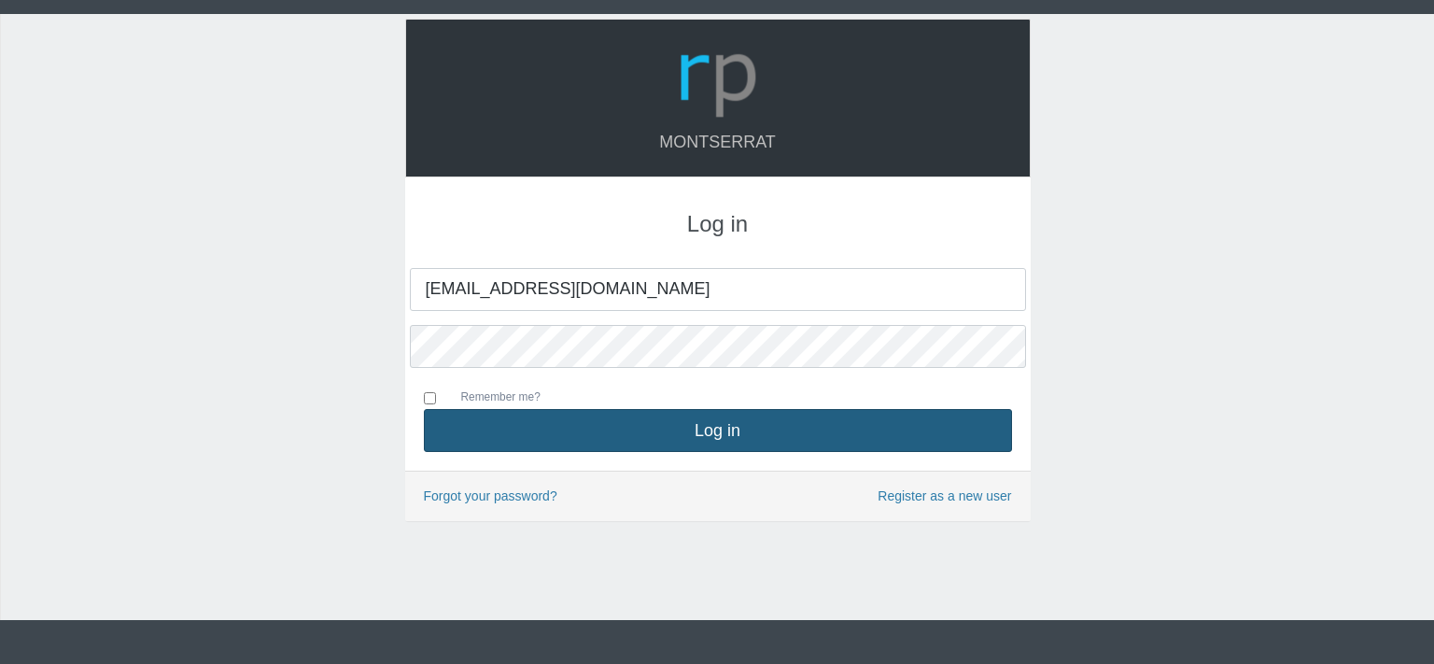
click at [736, 420] on button "Log in" at bounding box center [718, 430] width 588 height 43
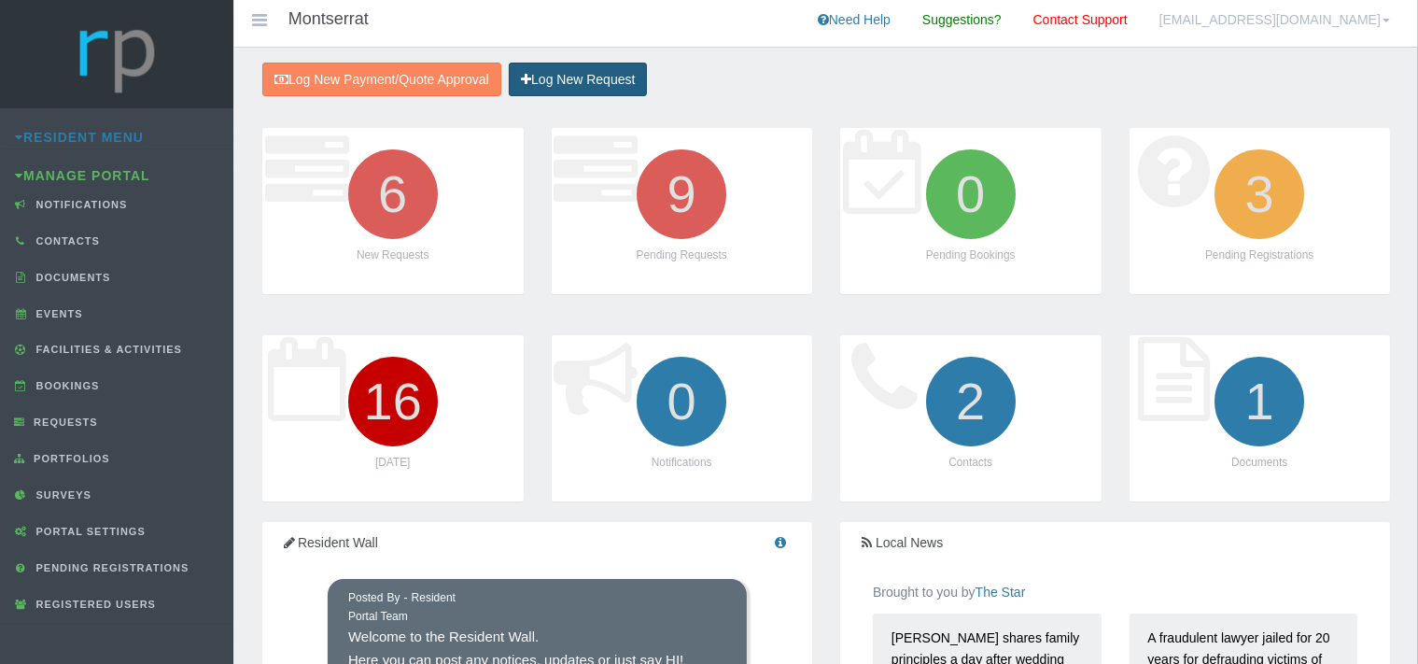
click at [560, 75] on link "Log New Request" at bounding box center [578, 80] width 138 height 35
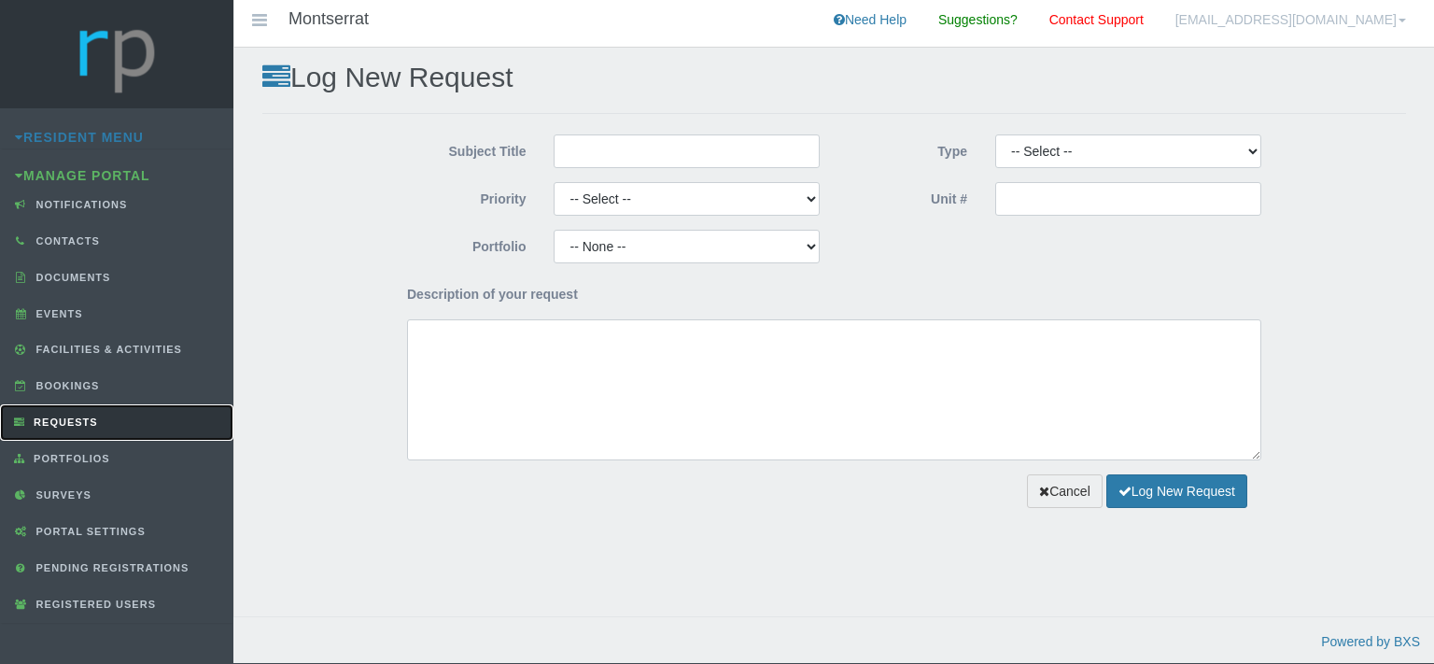
click at [86, 416] on span "Requests" at bounding box center [63, 421] width 69 height 11
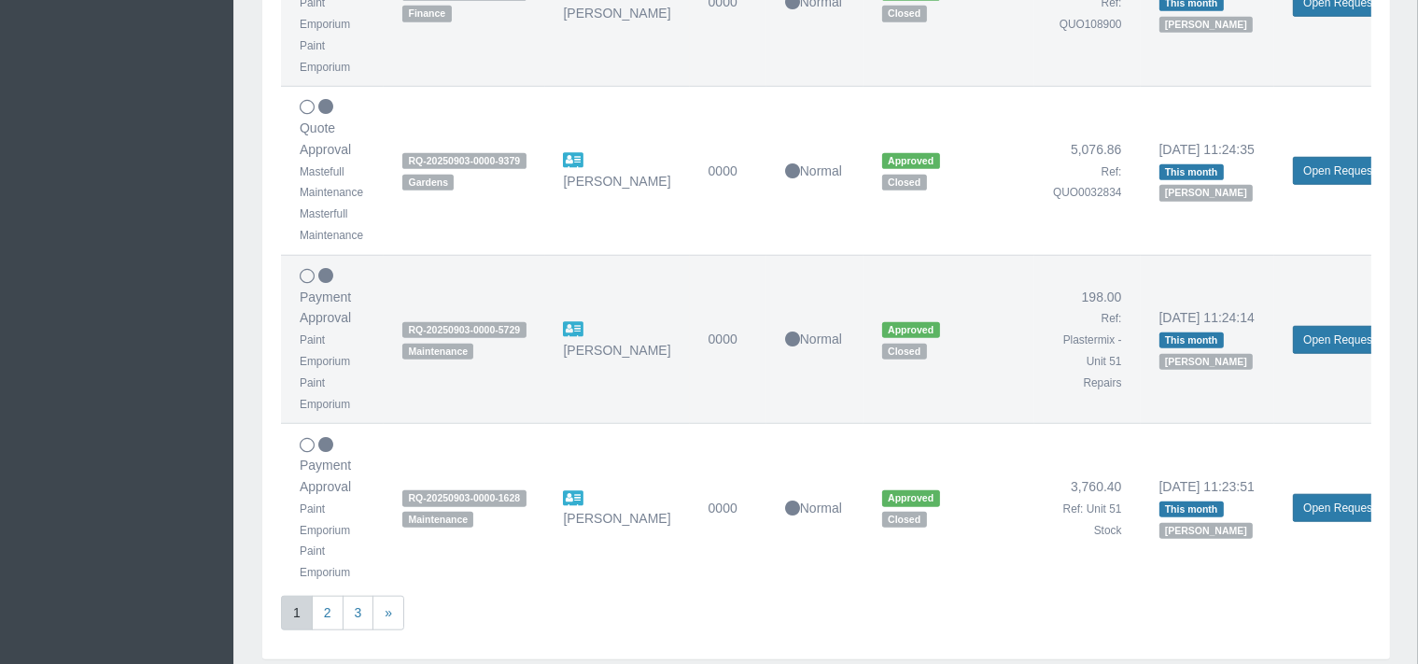
scroll to position [1577, 0]
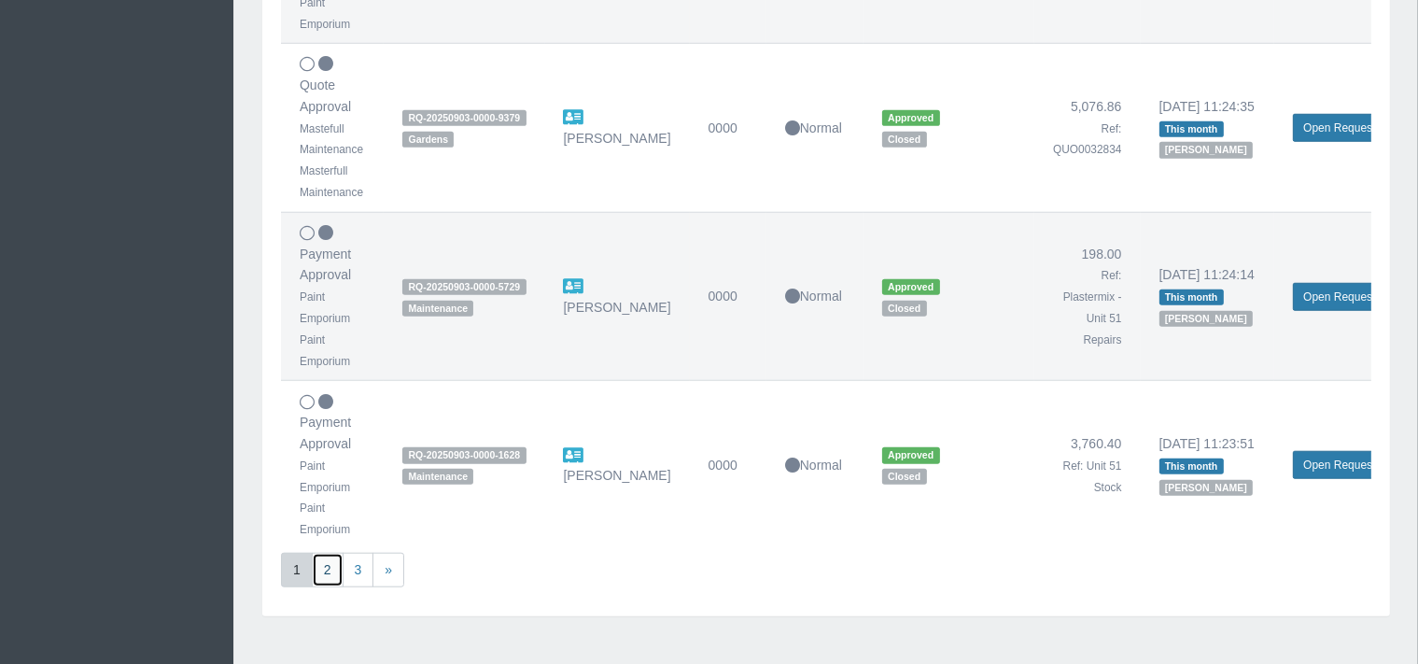
click at [338, 569] on link "2" at bounding box center [328, 570] width 32 height 35
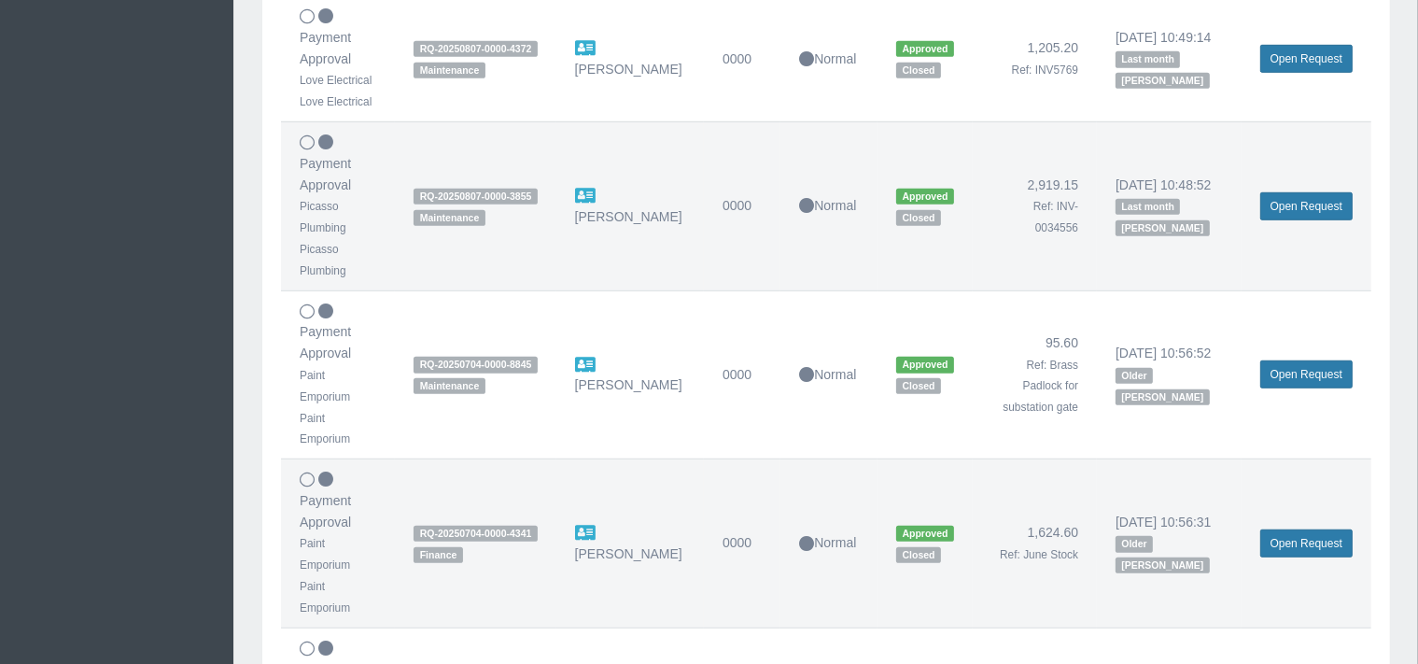
scroll to position [1332, 0]
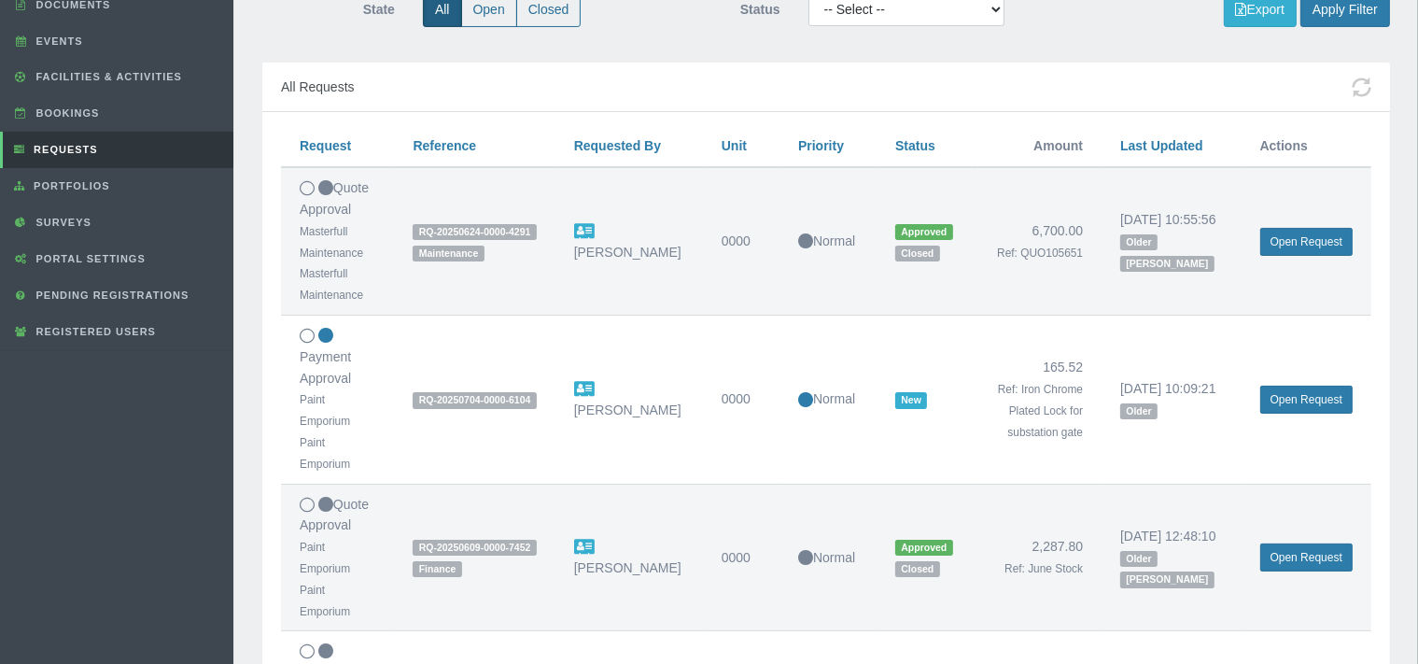
scroll to position [0, 0]
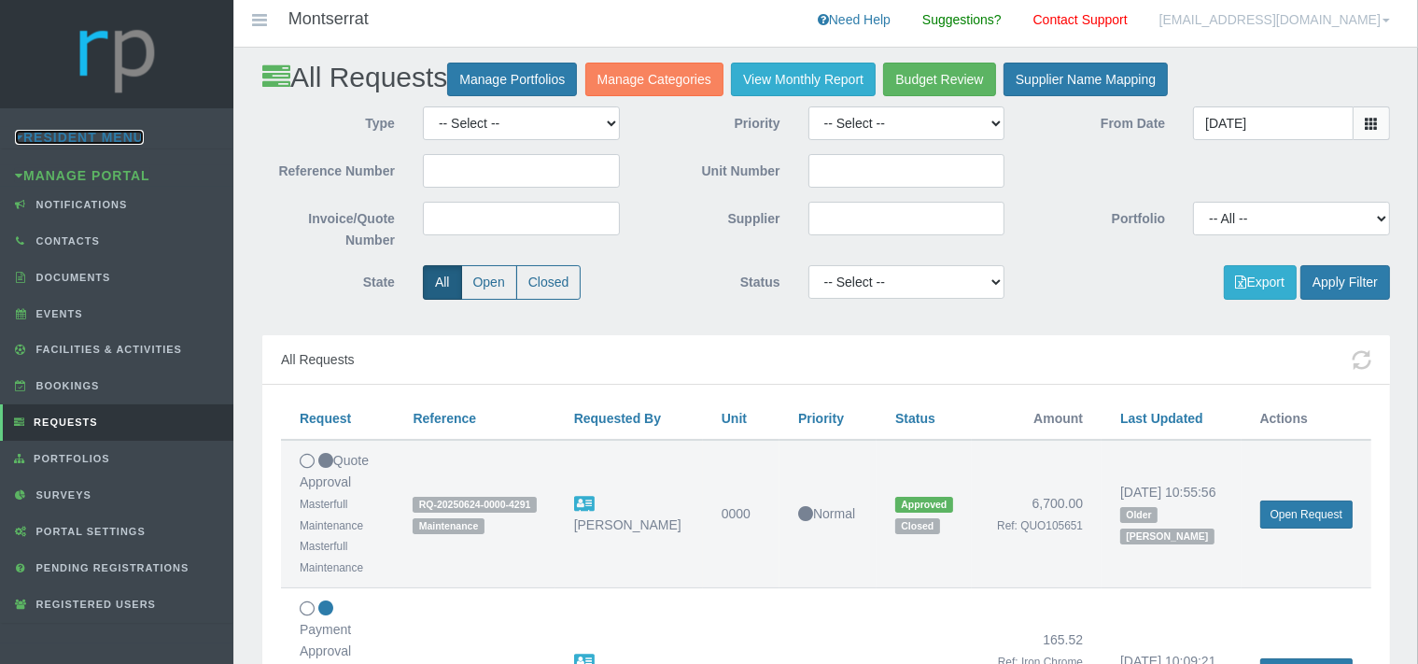
click at [91, 133] on link "Resident Menu" at bounding box center [79, 137] width 129 height 15
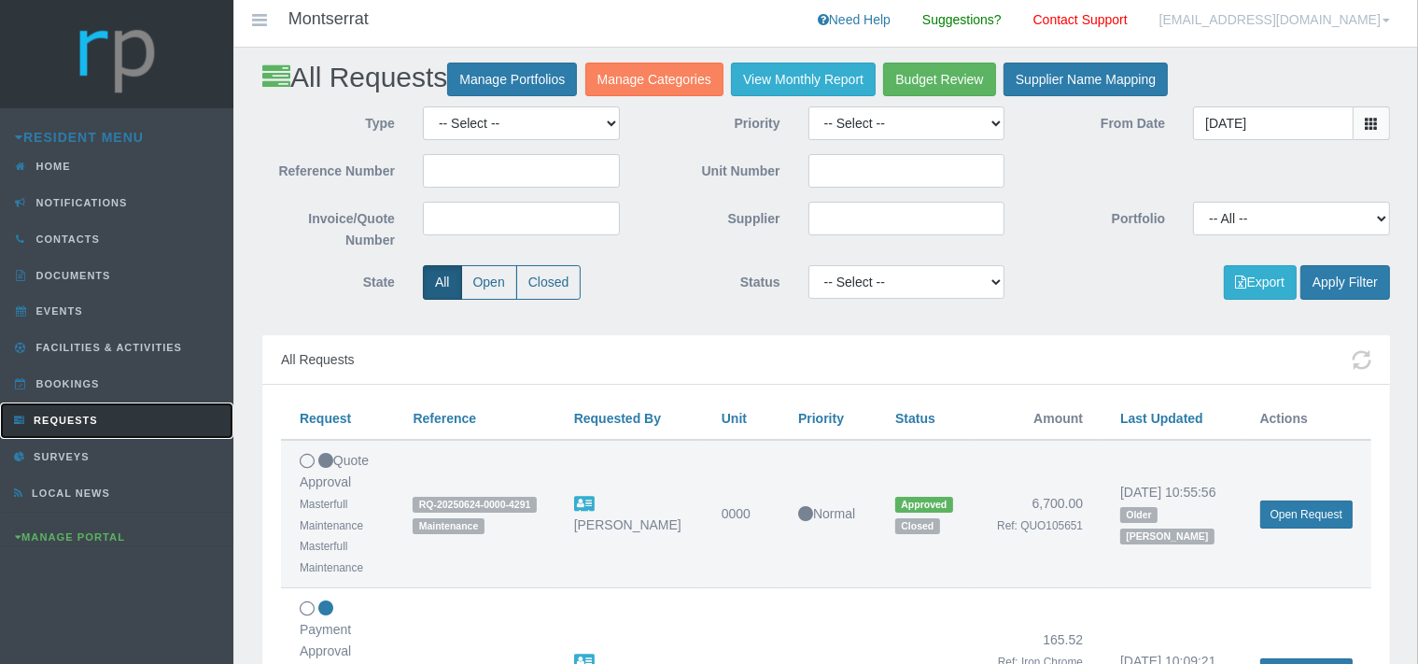
click at [98, 418] on span "Requests" at bounding box center [63, 419] width 69 height 11
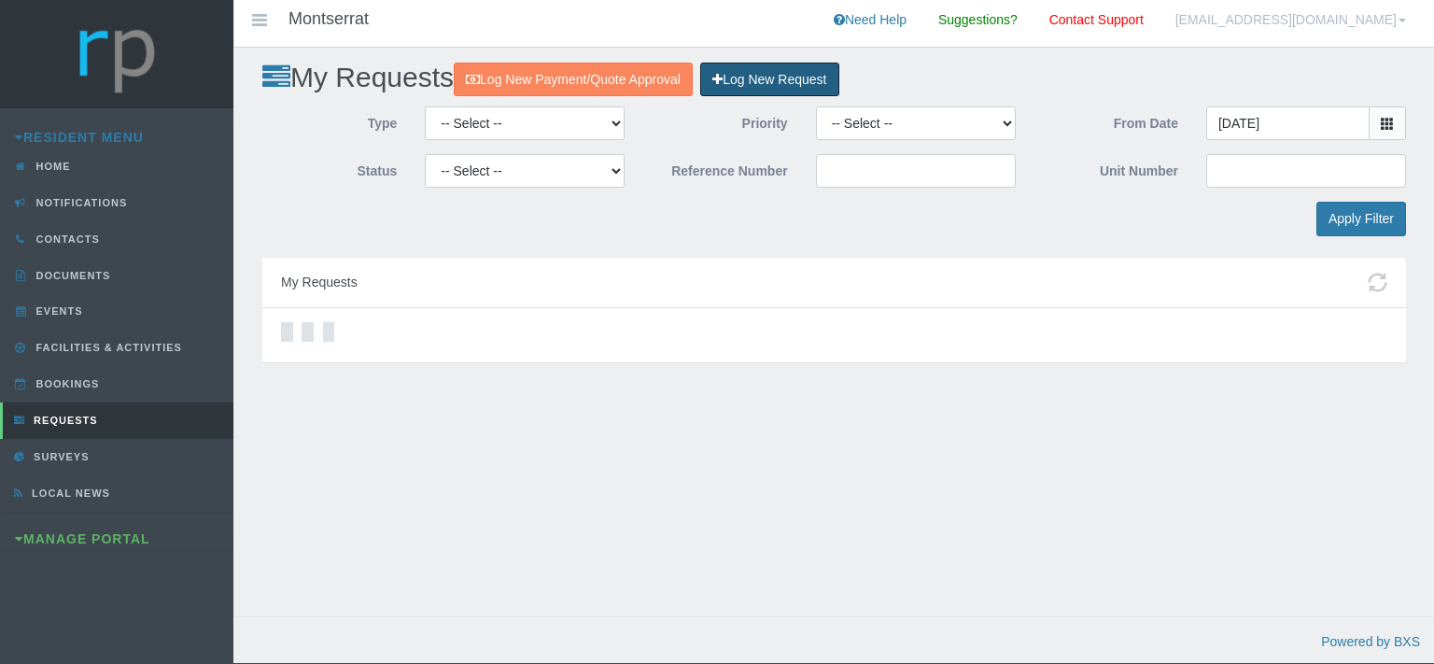
click at [808, 75] on link "Log New Request" at bounding box center [769, 80] width 138 height 35
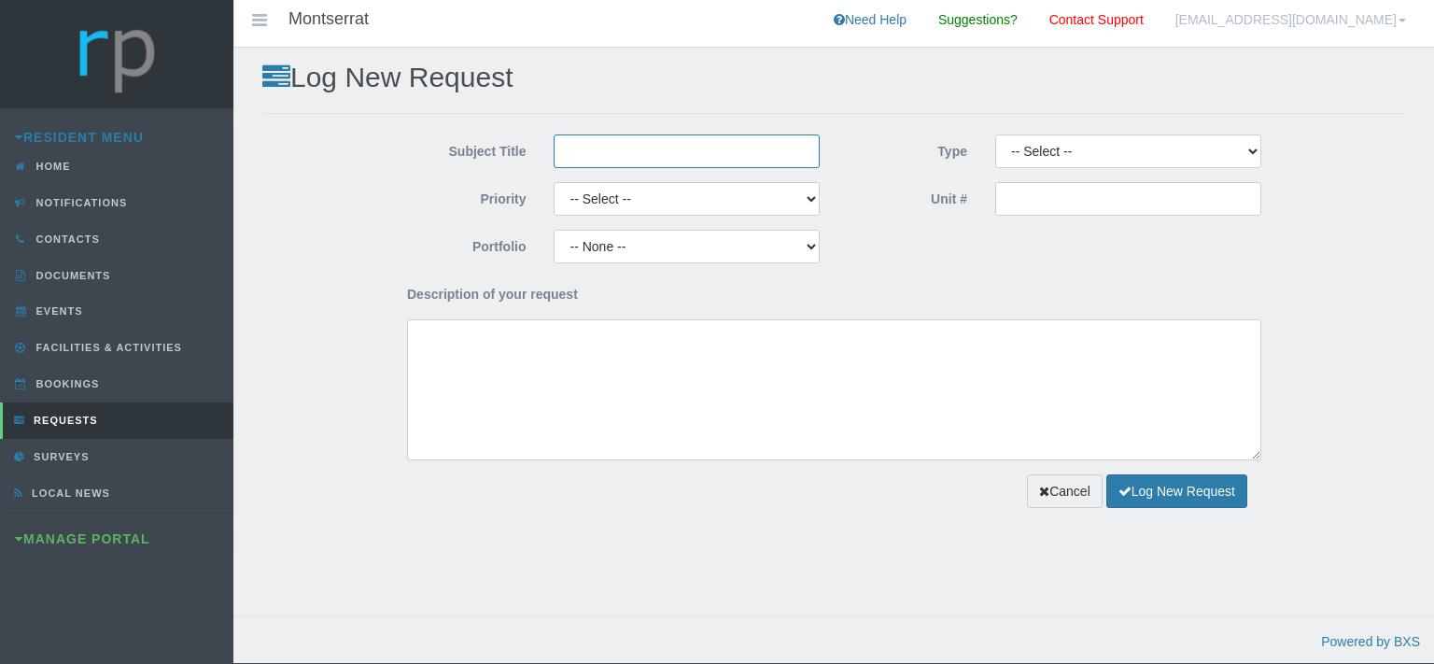
click at [610, 150] on input "Subject Title" at bounding box center [687, 151] width 266 height 34
type input "m"
click at [620, 146] on input "m" at bounding box center [687, 151] width 266 height 34
type input "Paint Emporium"
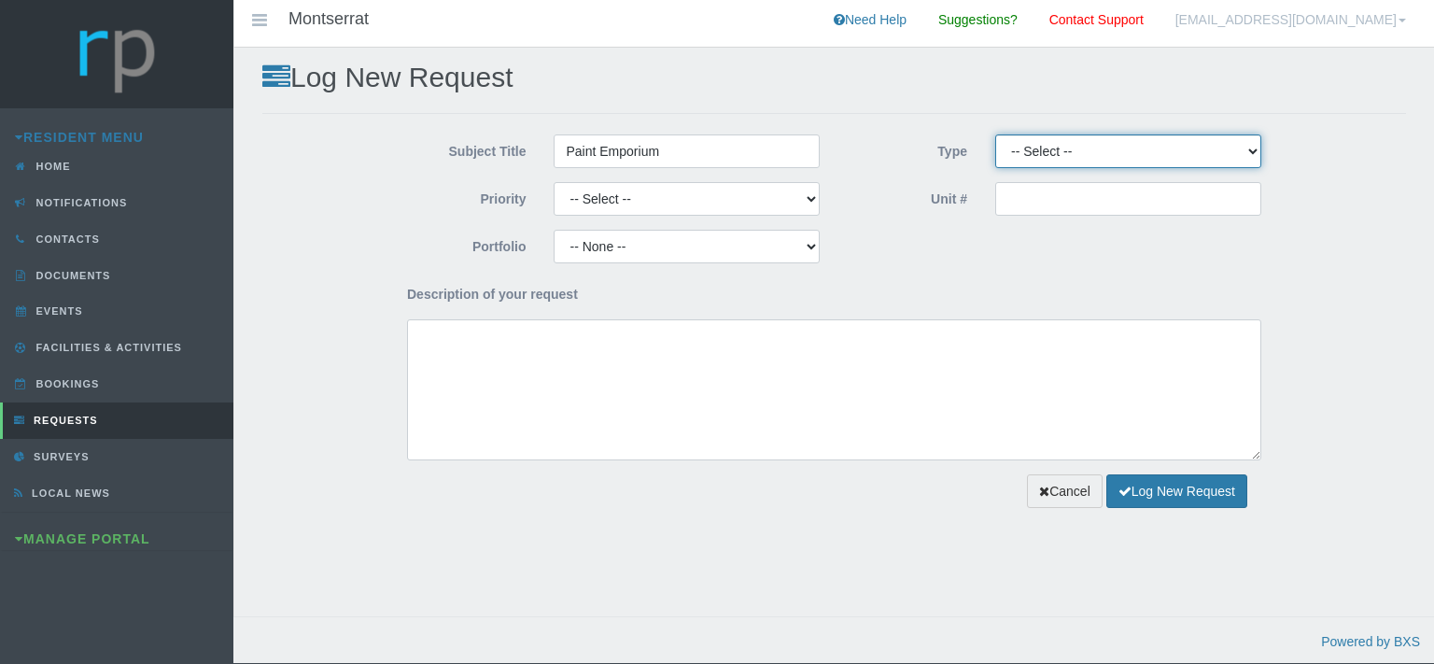
click at [995, 134] on select "-- Select -- Complaint Compliment Enquiry Request for maintenance Other (not li…" at bounding box center [1128, 151] width 266 height 34
select select "QUOTE"
click option "Quote Approval" at bounding box center [0, 0] width 0 height 0
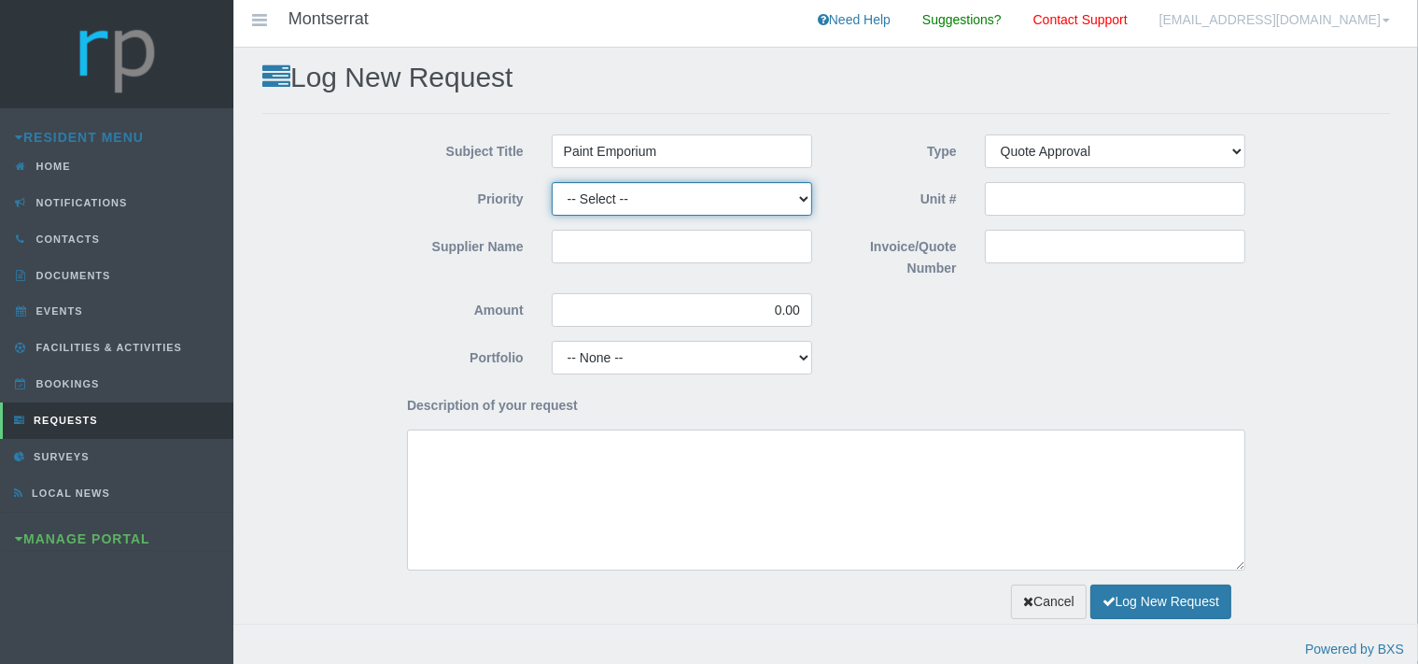
click at [552, 182] on select "-- Select -- High Low Normal" at bounding box center [682, 199] width 260 height 34
select select "MEDIUM"
click option "Normal" at bounding box center [0, 0] width 0 height 0
click at [593, 248] on input "Supplier Name" at bounding box center [682, 247] width 260 height 34
type input "Paint Emporium"
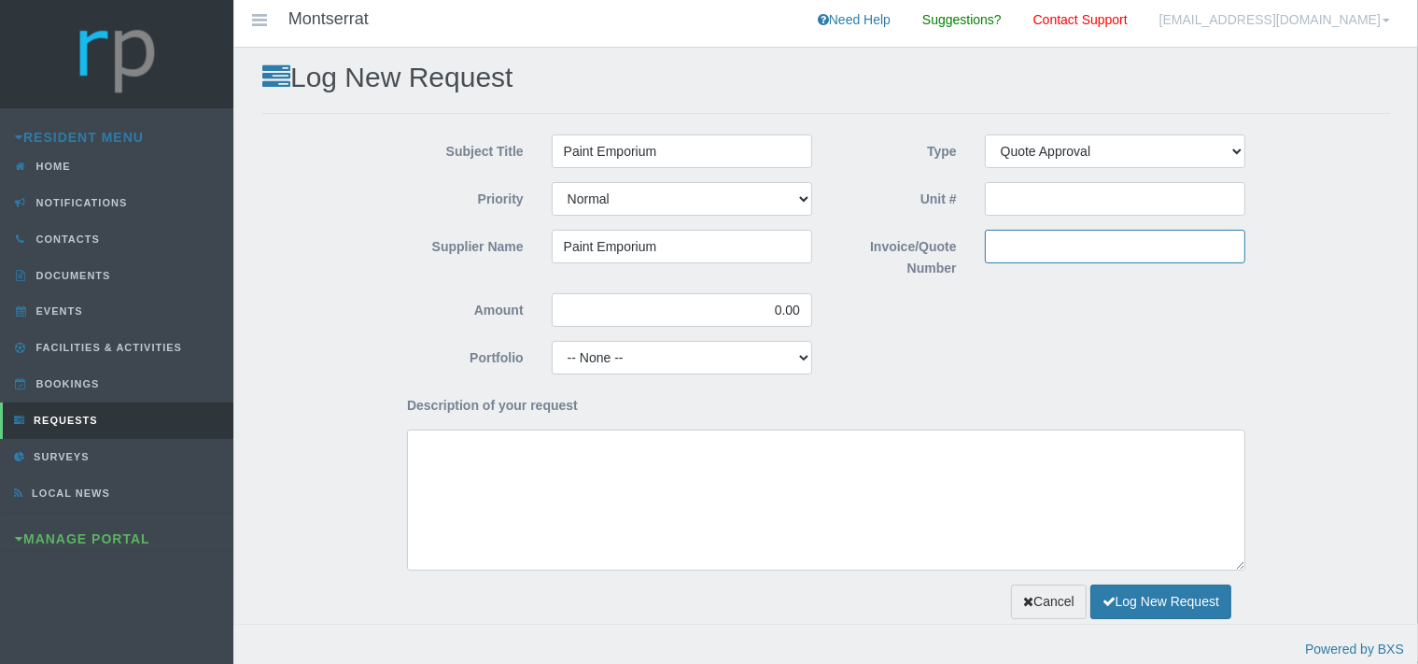
click at [1025, 243] on input "Invoice/Quote Number" at bounding box center [1115, 247] width 260 height 34
click at [1003, 254] on input "Invoice/Quote Number" at bounding box center [1115, 247] width 260 height 34
click at [1050, 245] on input "QUO" at bounding box center [1115, 247] width 260 height 34
paste input "109479"
type input "QUO109479"
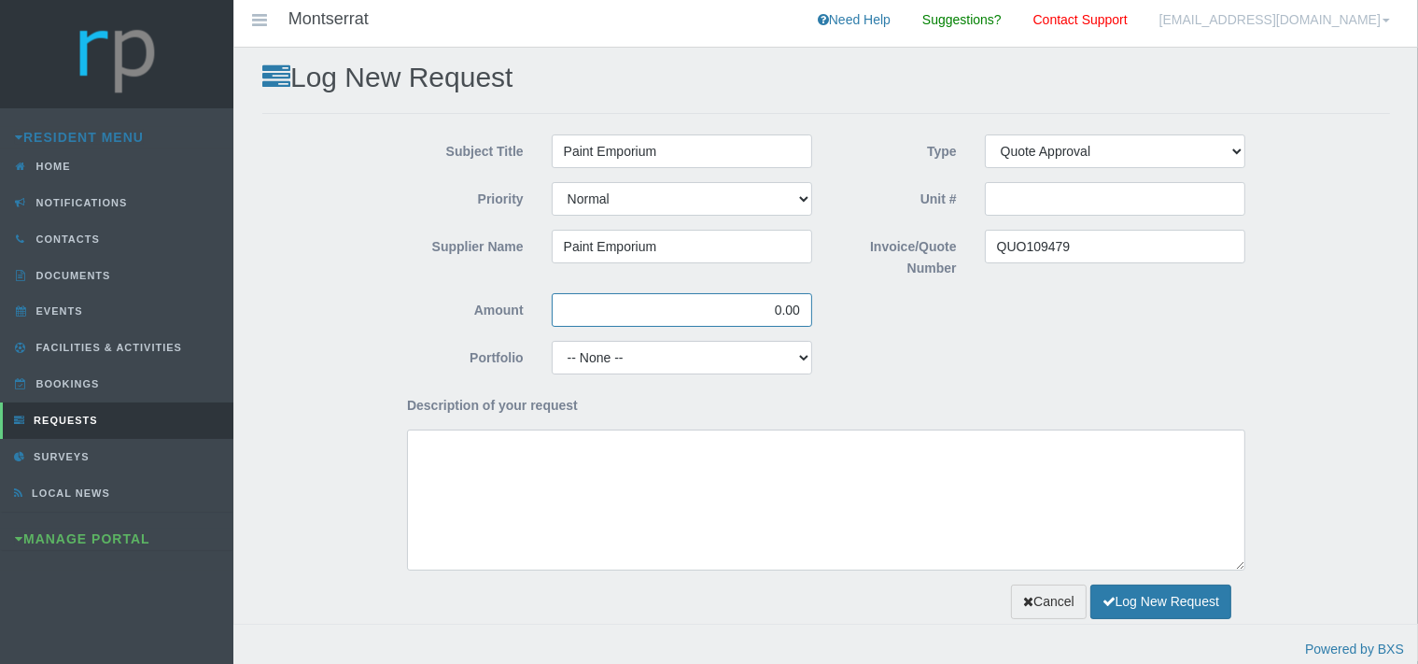
drag, startPoint x: 805, startPoint y: 313, endPoint x: 757, endPoint y: 313, distance: 47.6
click at [757, 313] on input "0.00" at bounding box center [682, 310] width 260 height 34
type input "329.80"
click at [552, 341] on select "-- None -- Aesthetics Chairperson Communication Compliance / Rules and Regulati…" at bounding box center [682, 358] width 260 height 34
select select "MAINT"
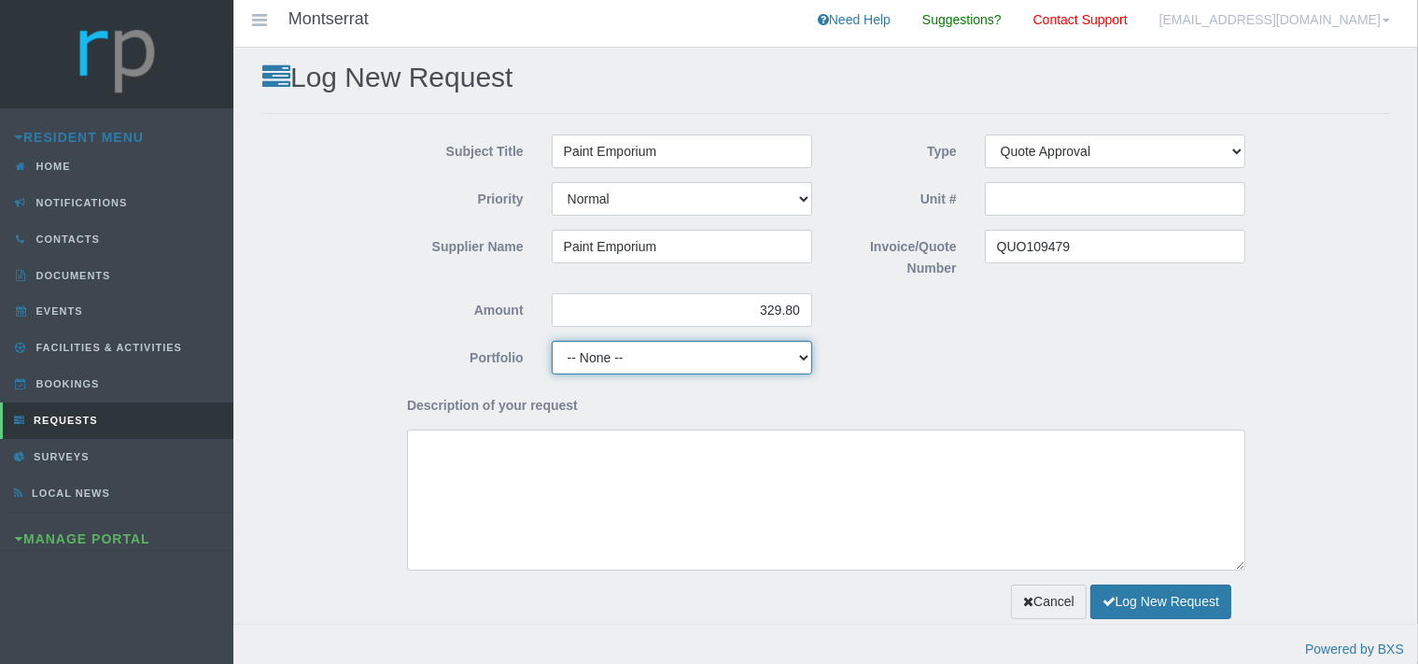
click option "Maintenance" at bounding box center [0, 0] width 0 height 0
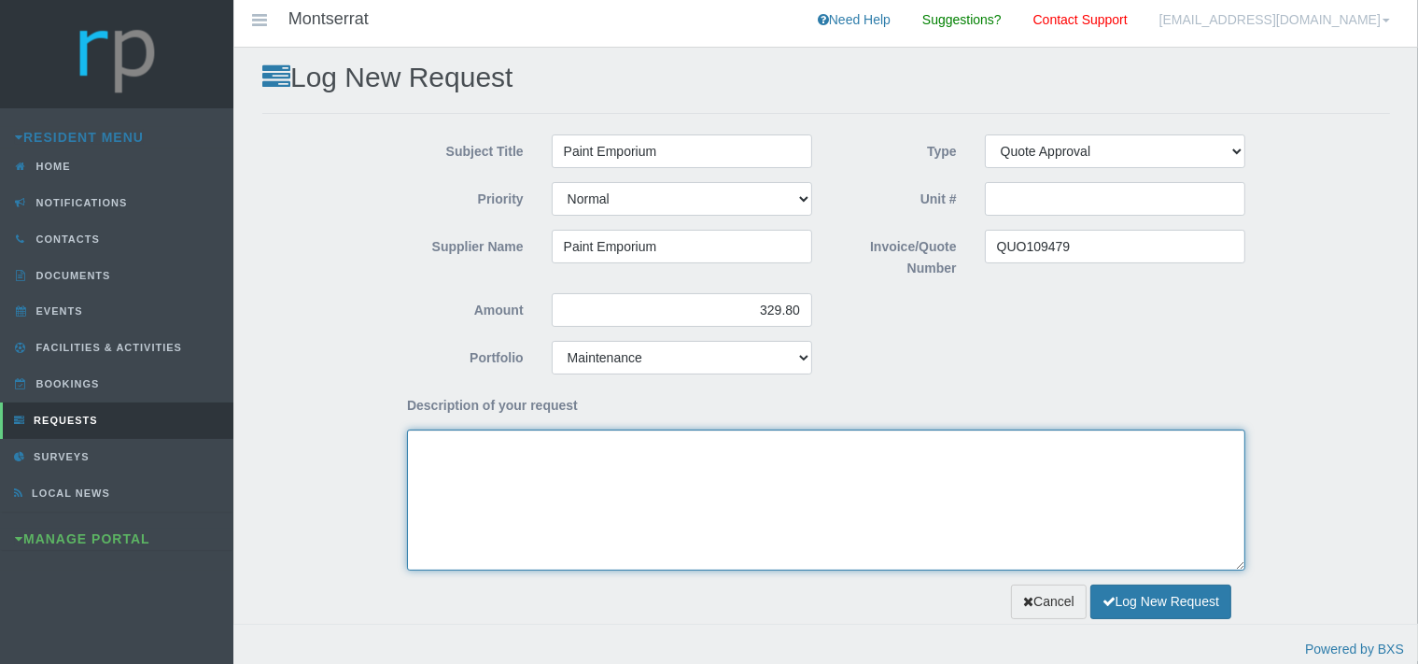
click at [522, 470] on textarea "Description of your request" at bounding box center [826, 499] width 838 height 141
type textarea "G"
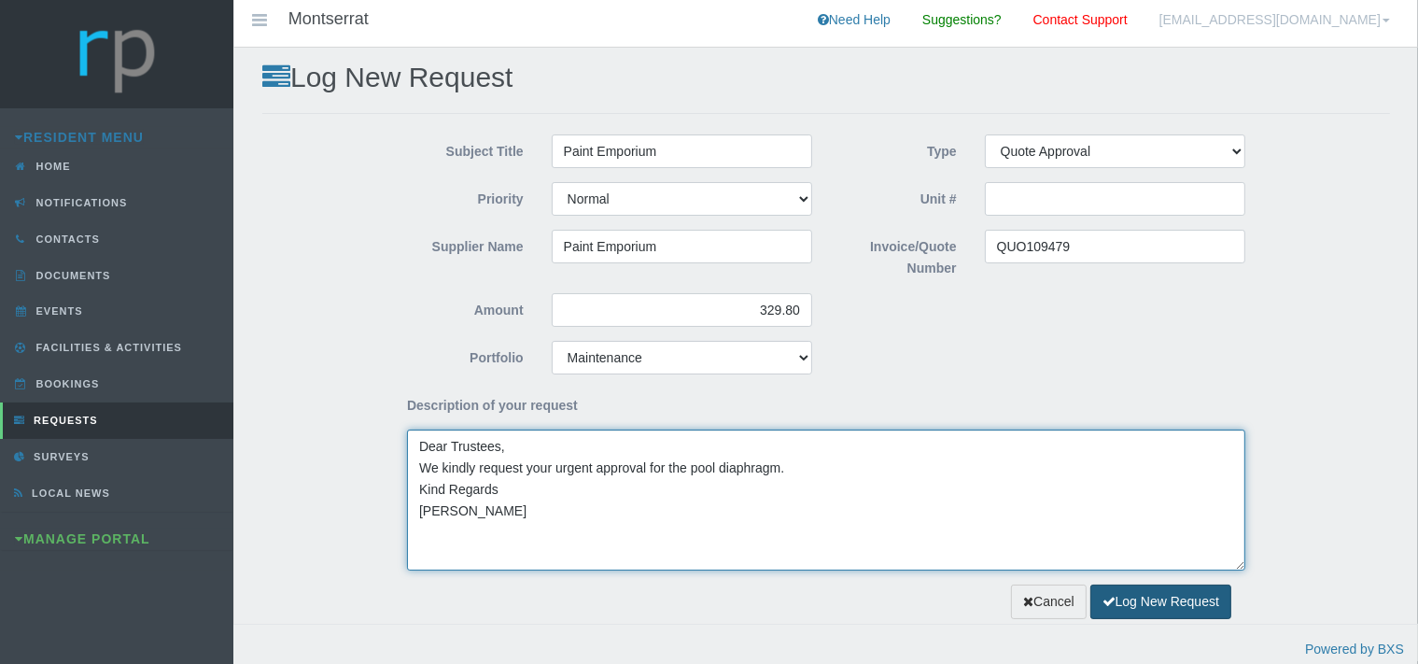
type textarea "Dear Trustees, We kindly request your urgent approval for the pool diaphragm. K…"
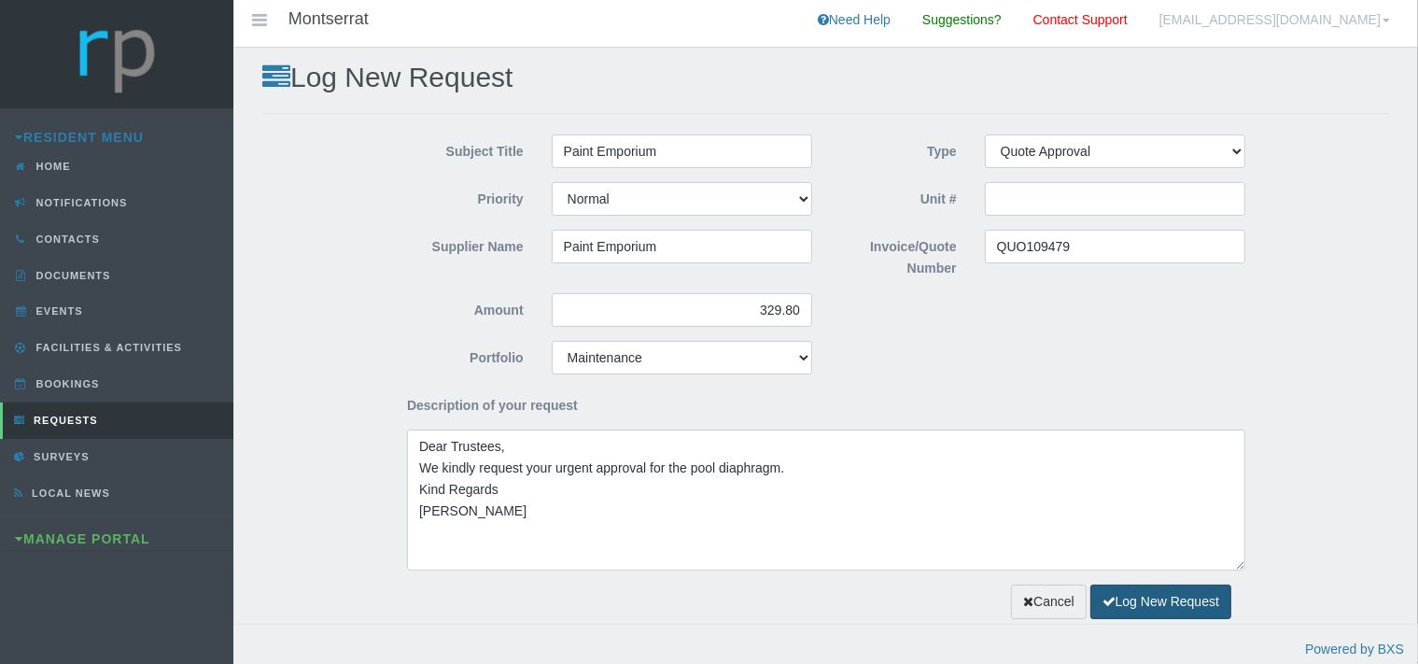
click at [1117, 601] on button "Log New Request" at bounding box center [1160, 601] width 141 height 35
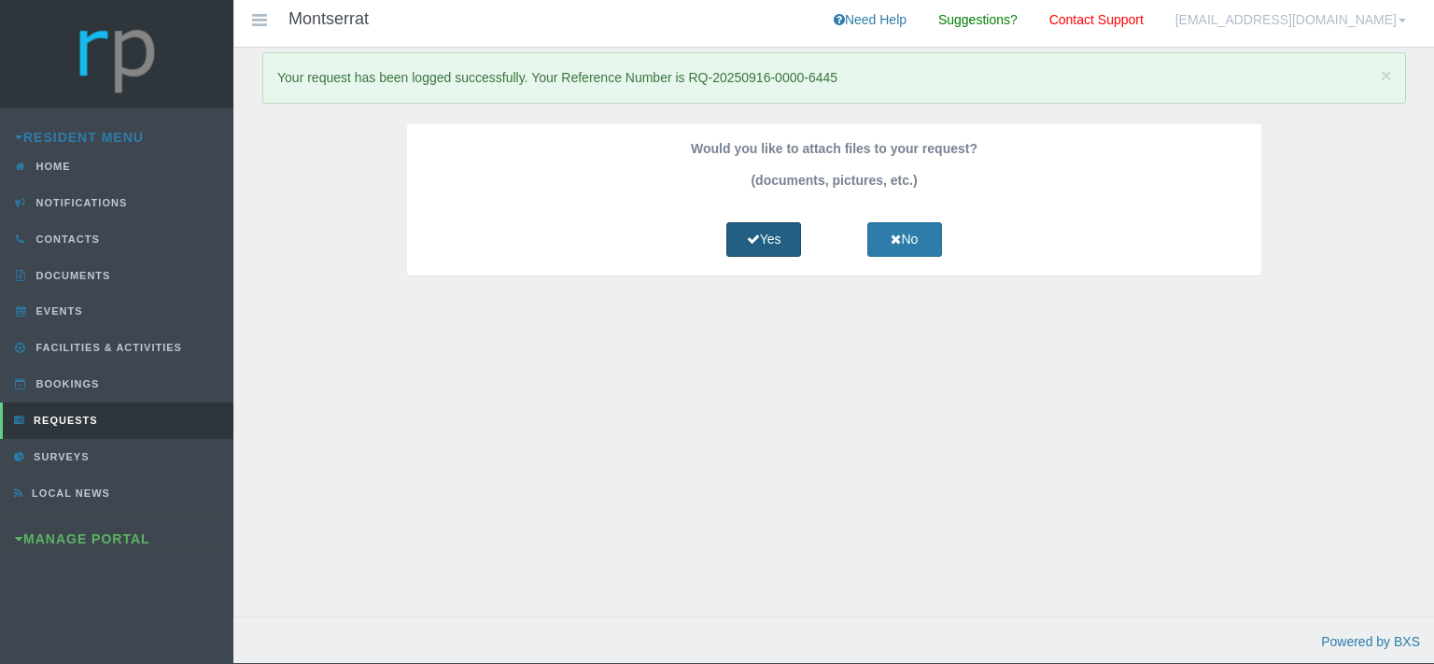
click at [765, 232] on link "Yes" at bounding box center [763, 239] width 75 height 35
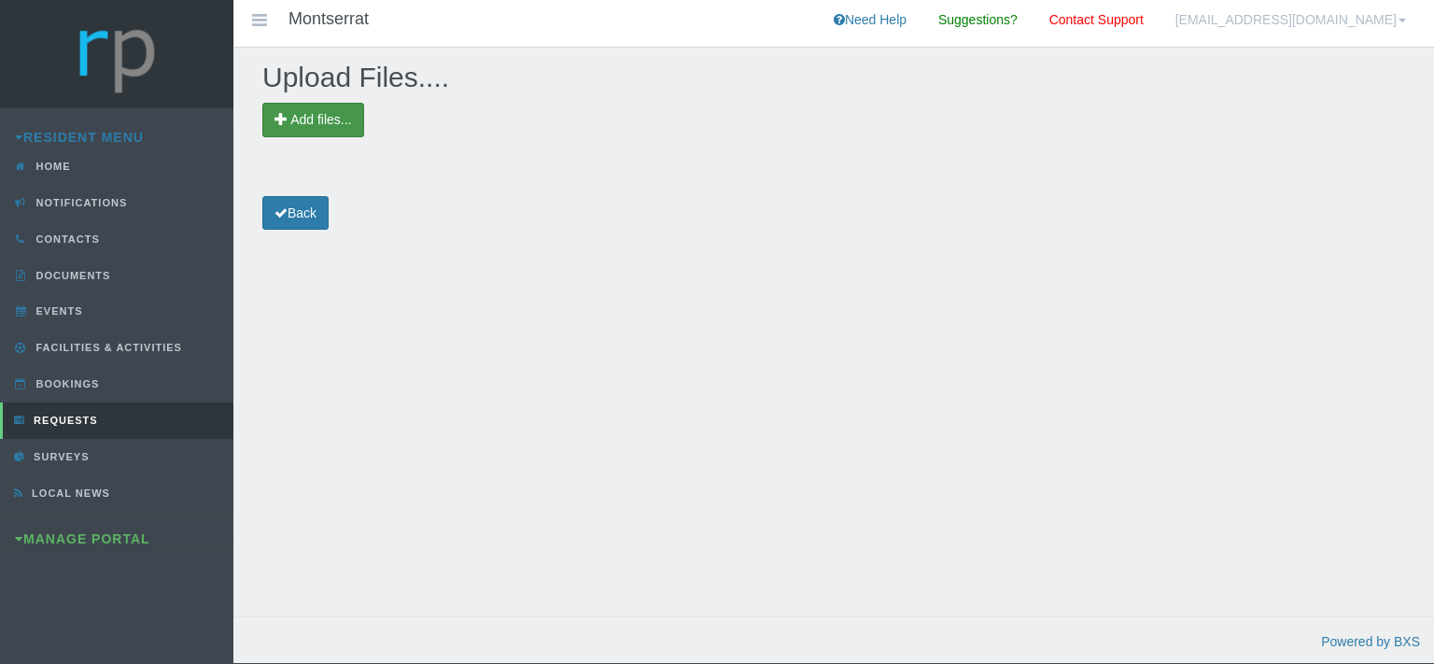
click at [313, 113] on span "Add files..." at bounding box center [320, 119] width 61 height 15
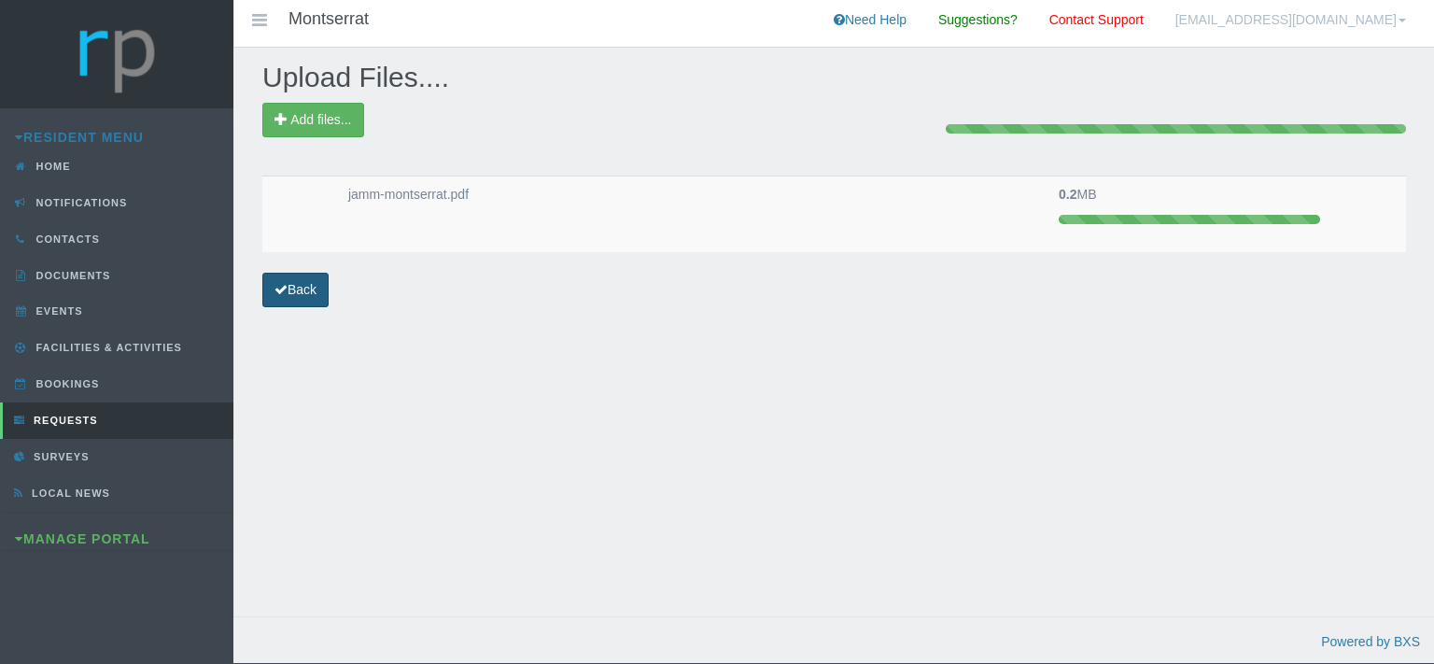
click at [310, 282] on link "Back" at bounding box center [295, 290] width 66 height 35
